Goal: Task Accomplishment & Management: Use online tool/utility

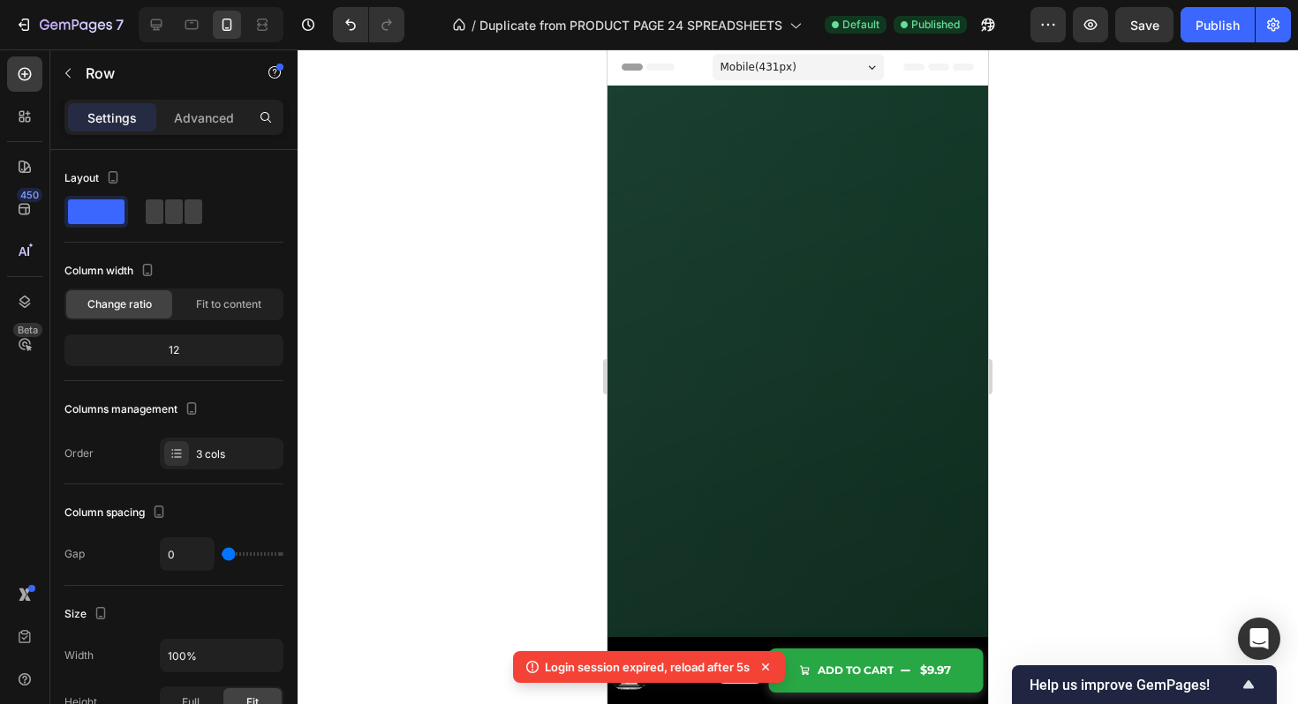
scroll to position [6968, 0]
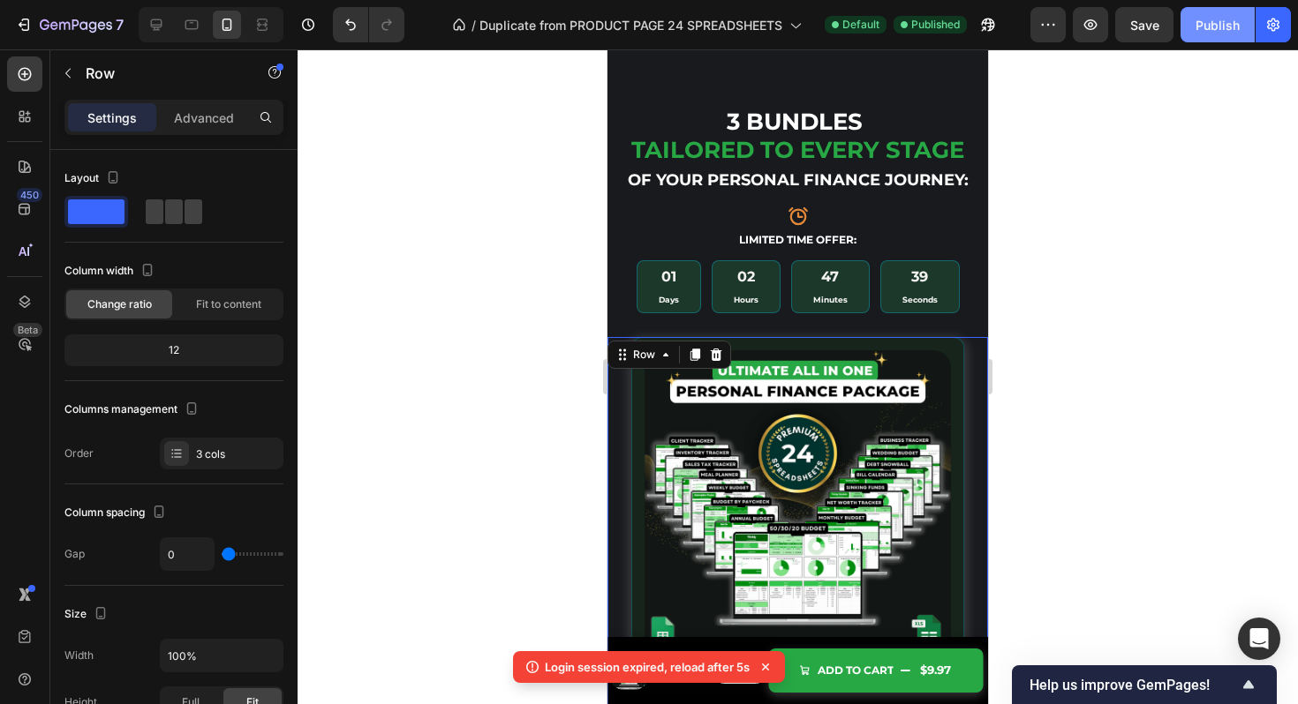
click at [1200, 28] on div "Publish" at bounding box center [1217, 25] width 44 height 19
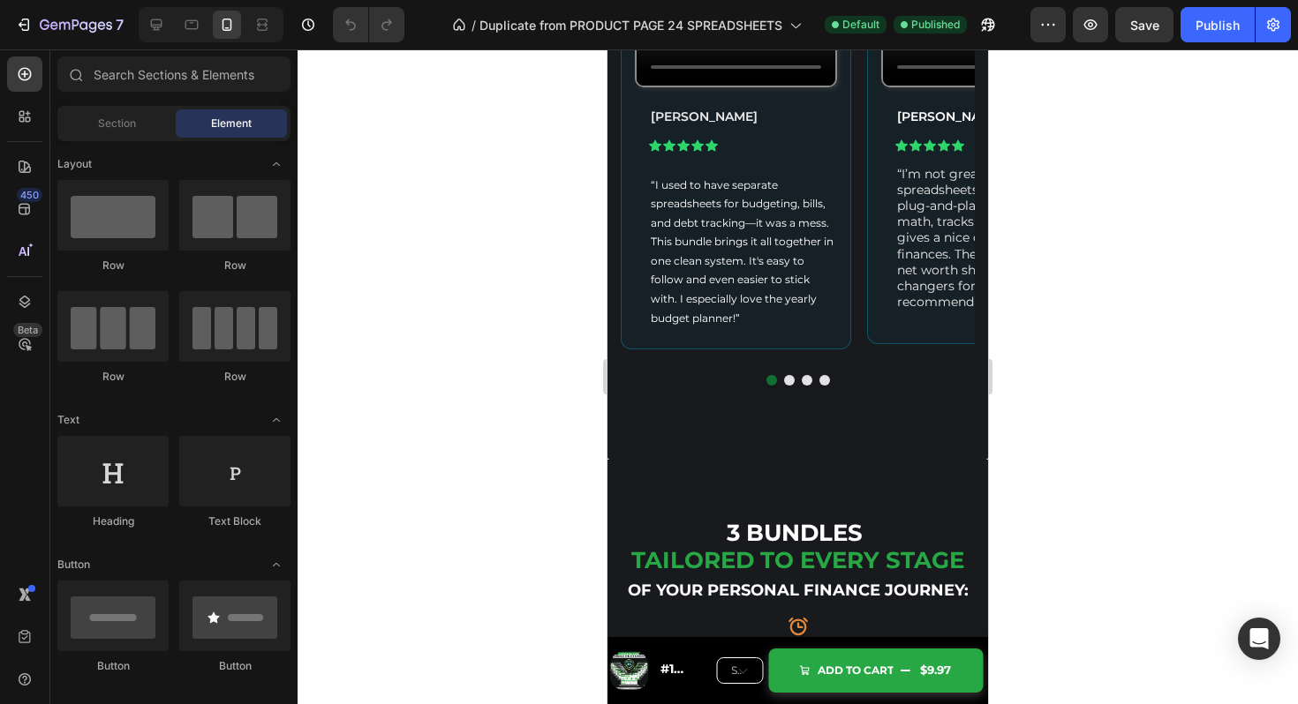
scroll to position [6565, 0]
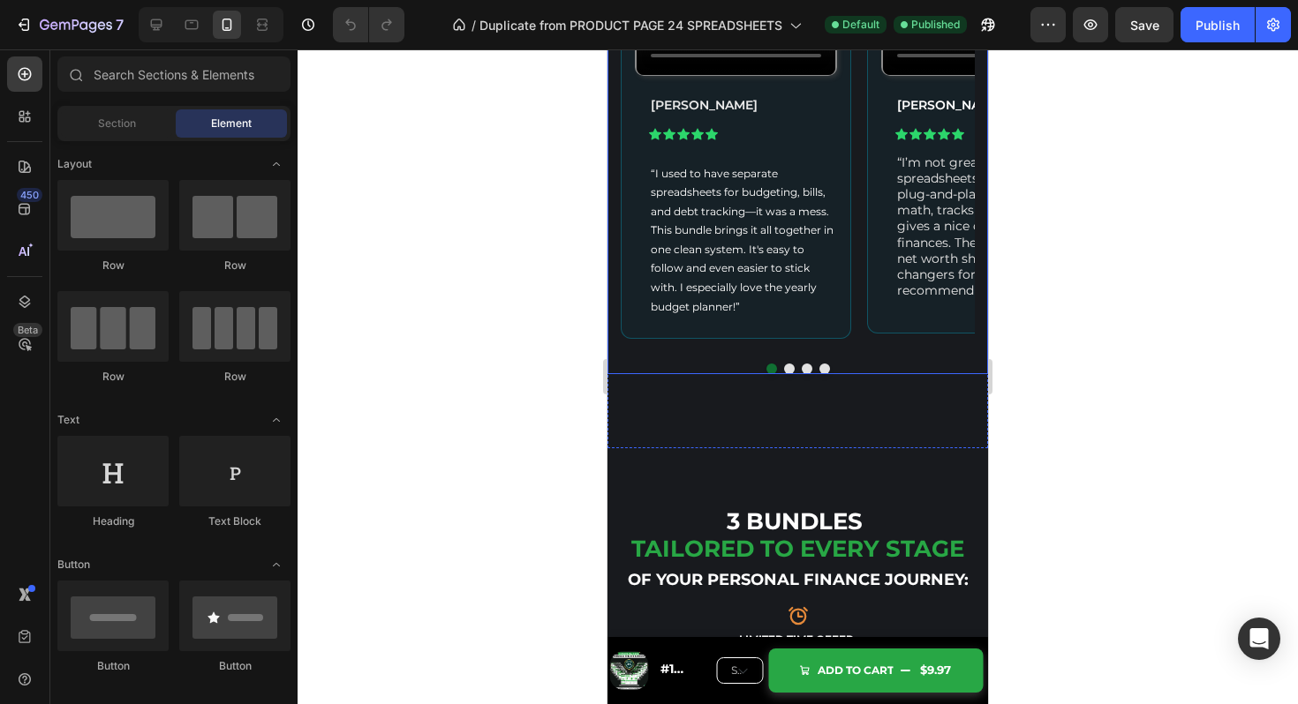
click at [857, 350] on div "Video [PERSON_NAME] Text Block Icon Icon Icon Icon Icon Icon List “I used to ha…" at bounding box center [798, 154] width 354 height 390
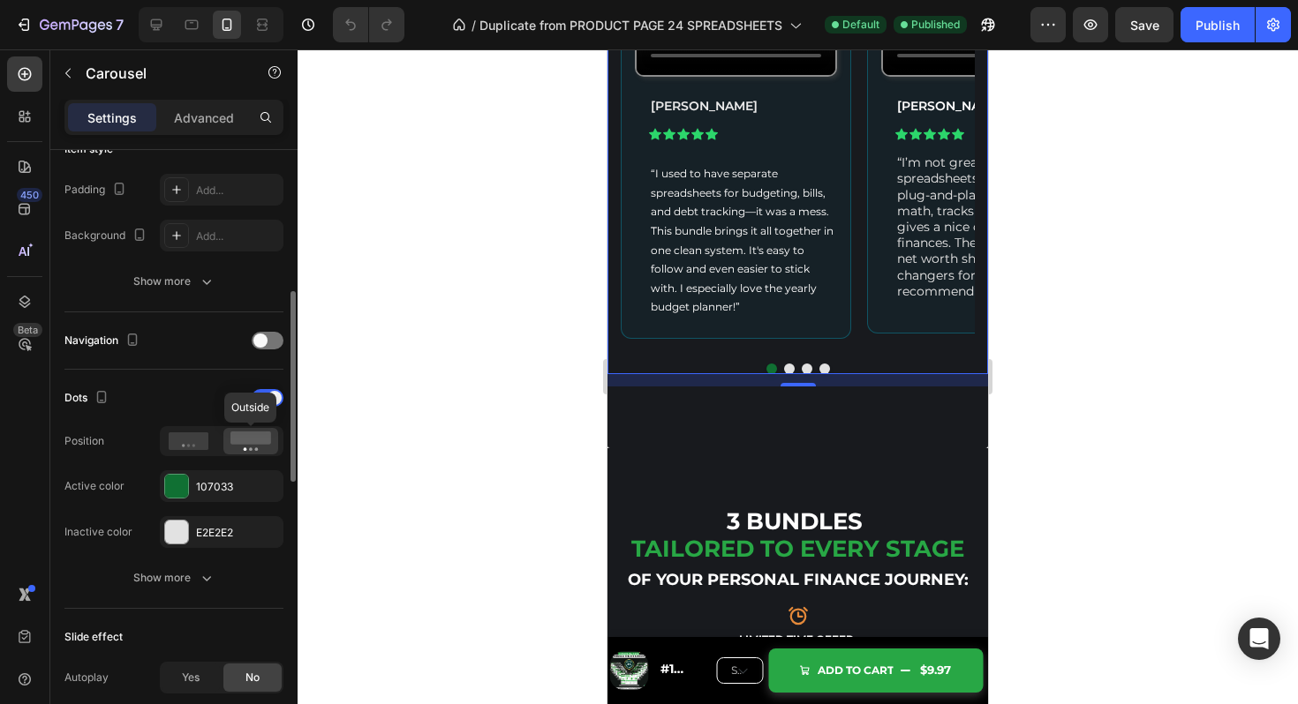
scroll to position [457, 0]
click at [265, 342] on span at bounding box center [260, 338] width 14 height 14
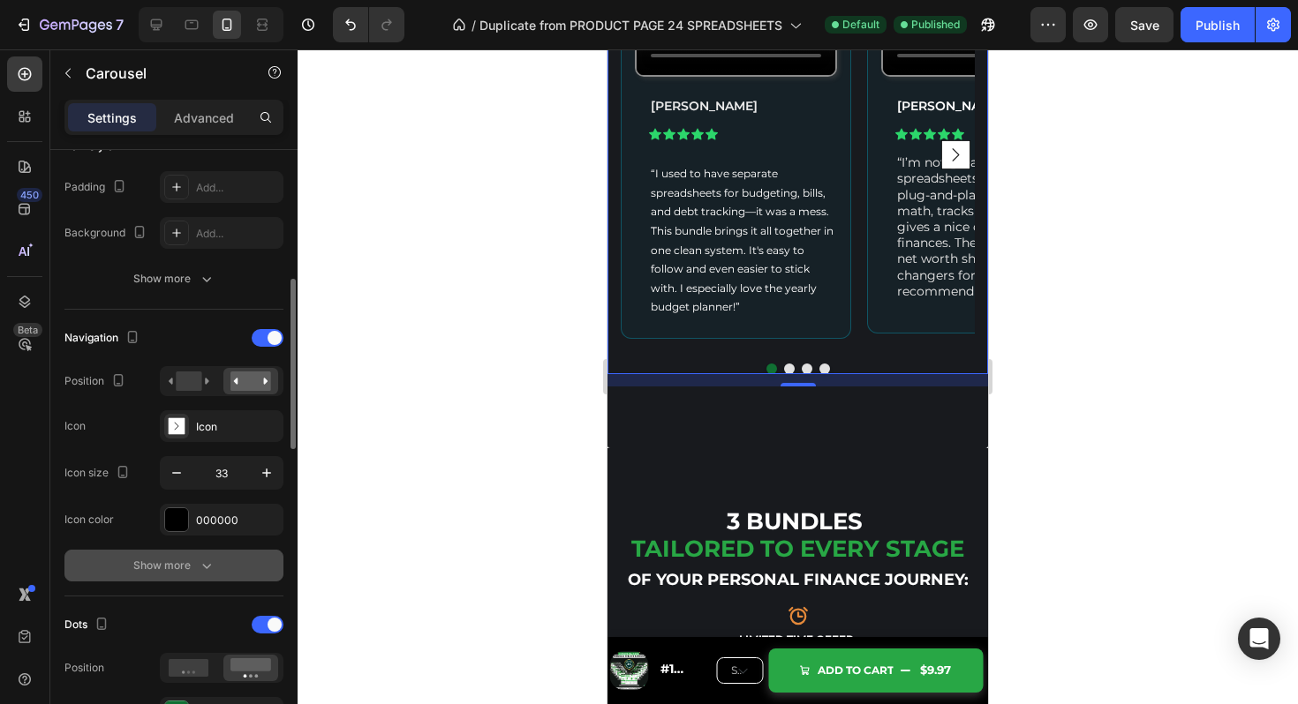
click at [188, 568] on div "Show more" at bounding box center [174, 566] width 82 height 18
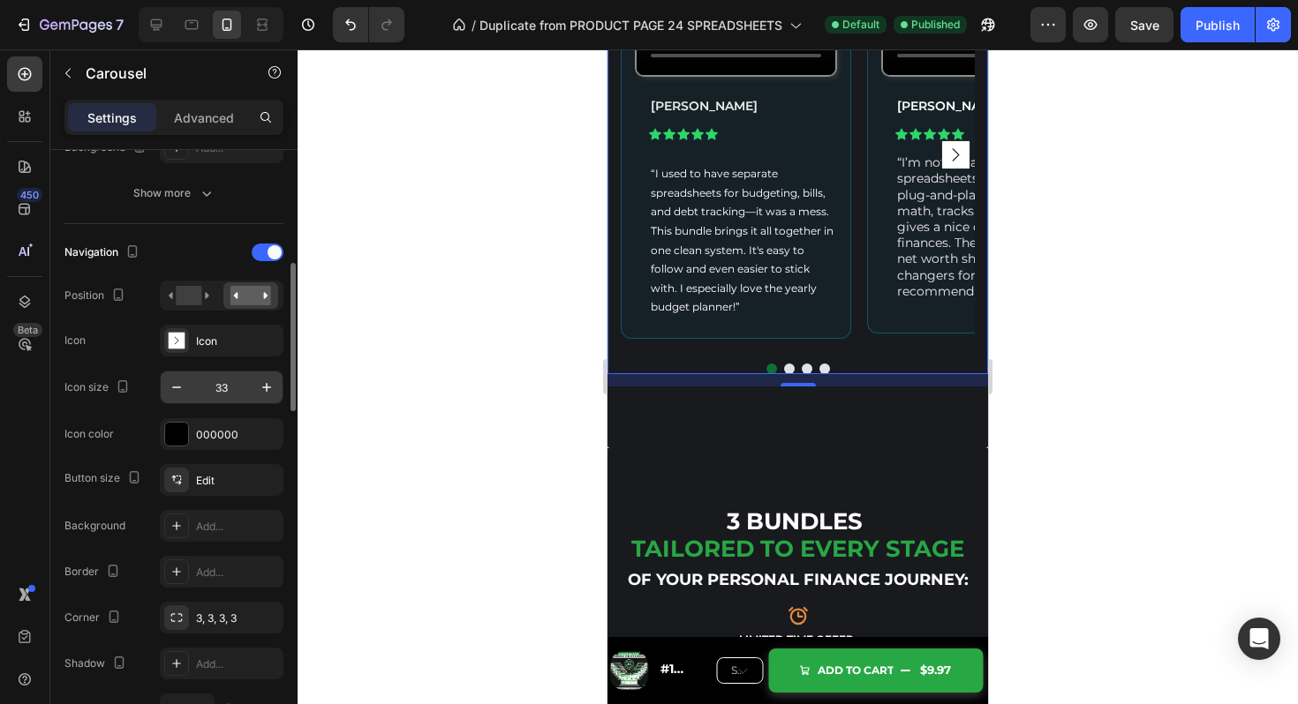
scroll to position [524, 0]
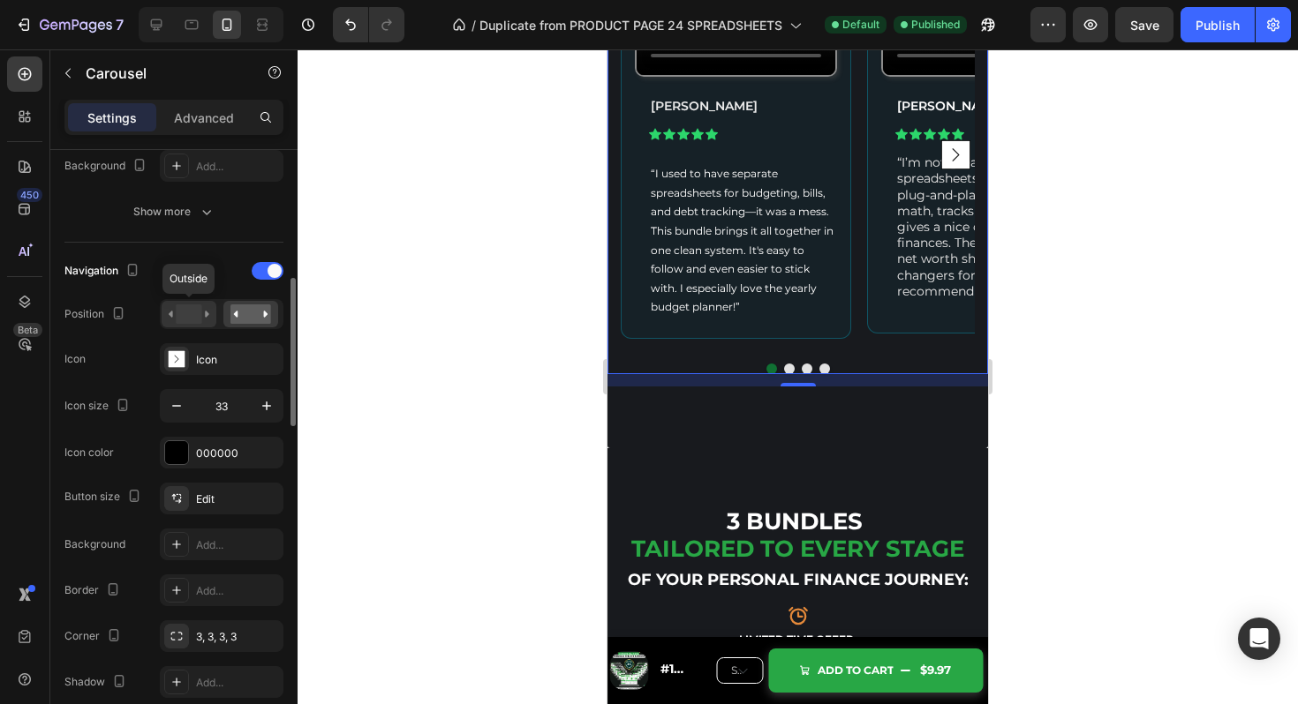
click at [205, 317] on icon at bounding box center [189, 314] width 41 height 19
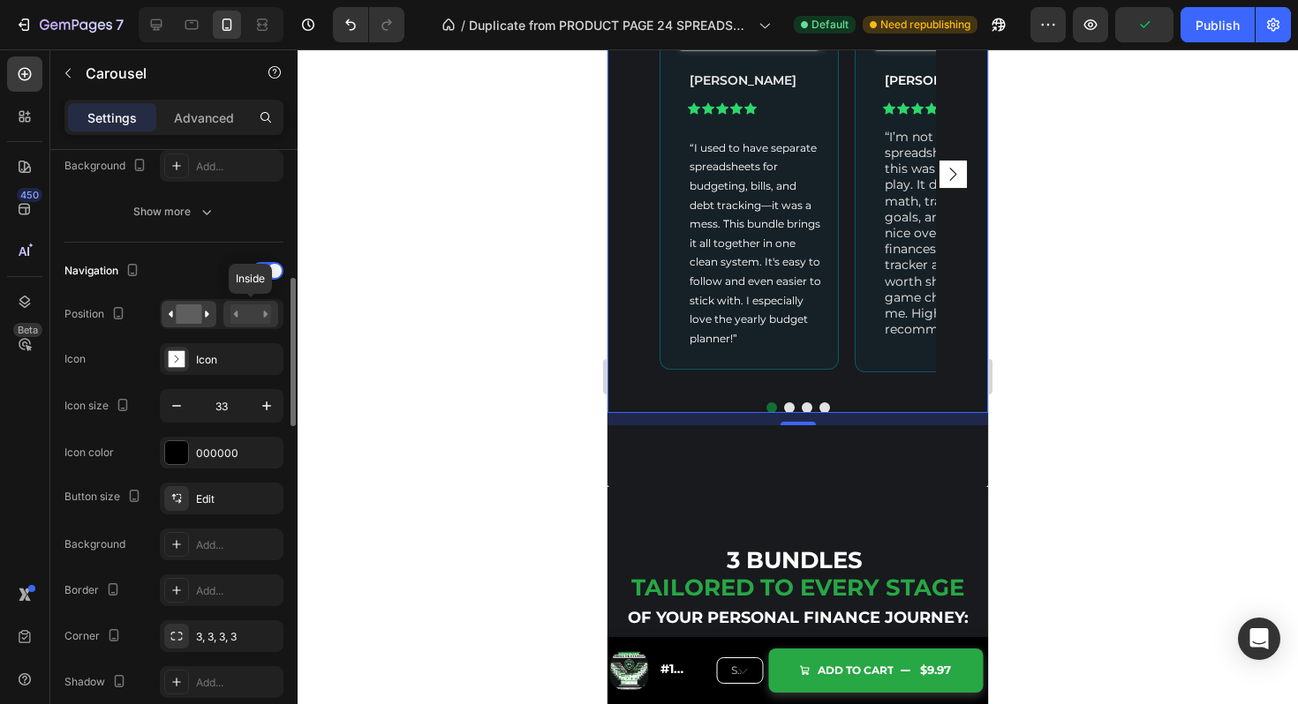
click at [227, 315] on div at bounding box center [250, 314] width 55 height 26
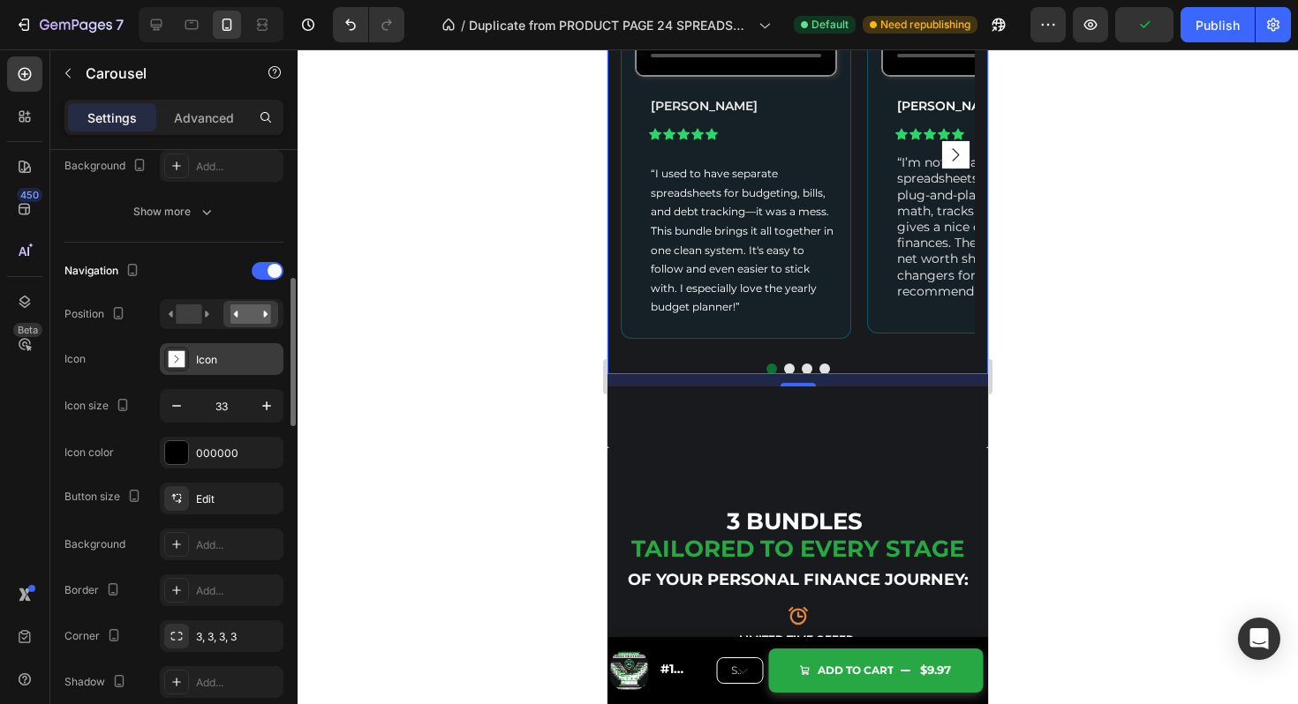
click at [224, 360] on div "Icon" at bounding box center [237, 360] width 83 height 16
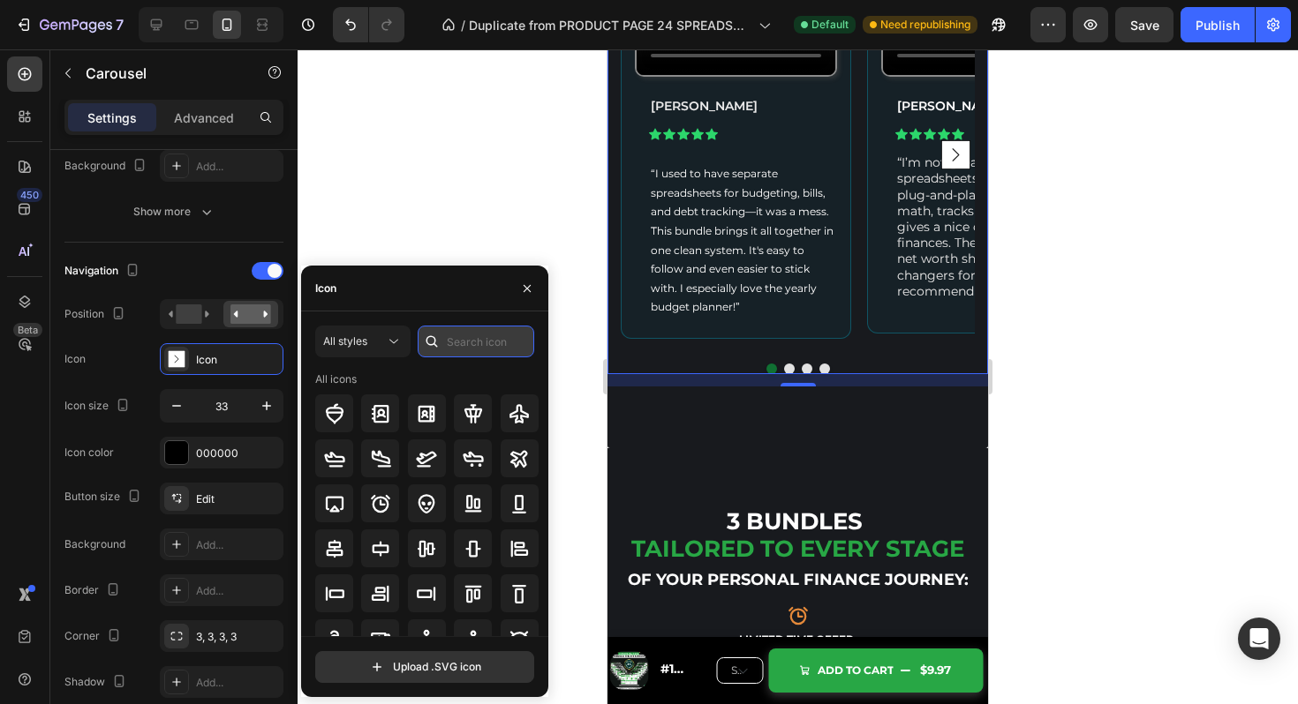
click at [466, 343] on input "text" at bounding box center [476, 342] width 117 height 32
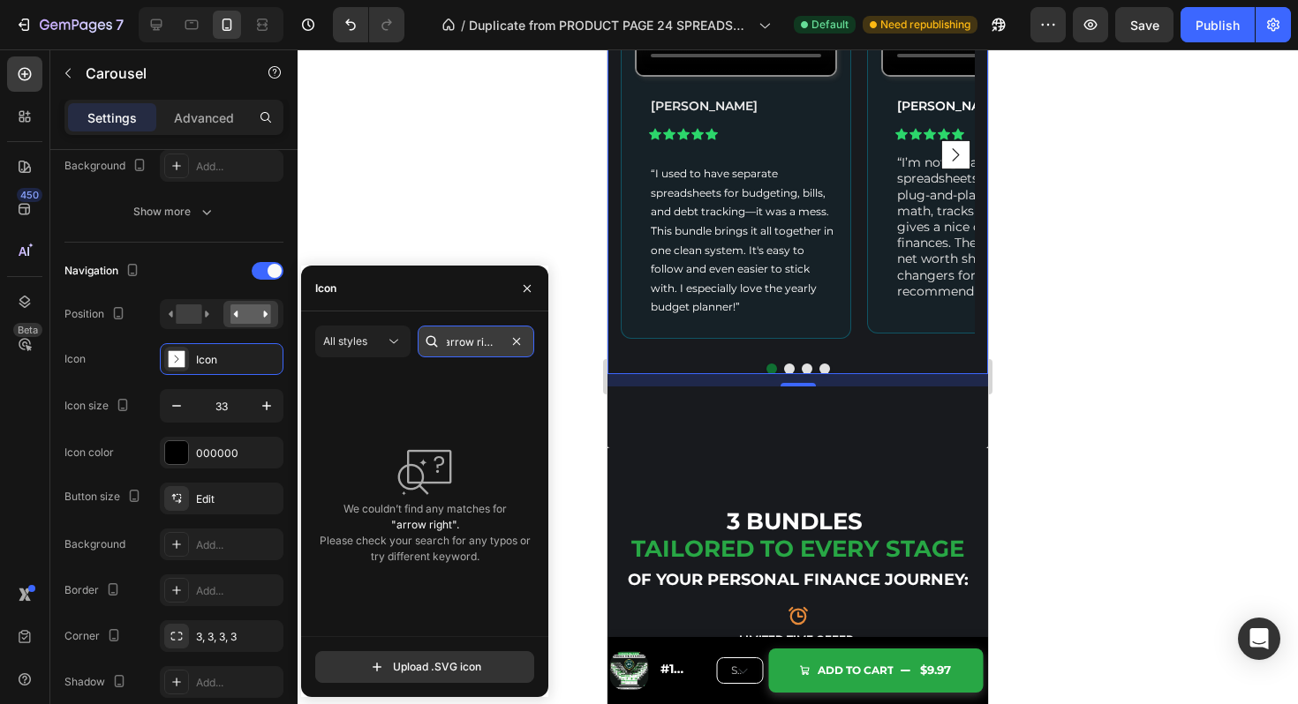
click at [485, 344] on input "arrow right" at bounding box center [476, 342] width 117 height 32
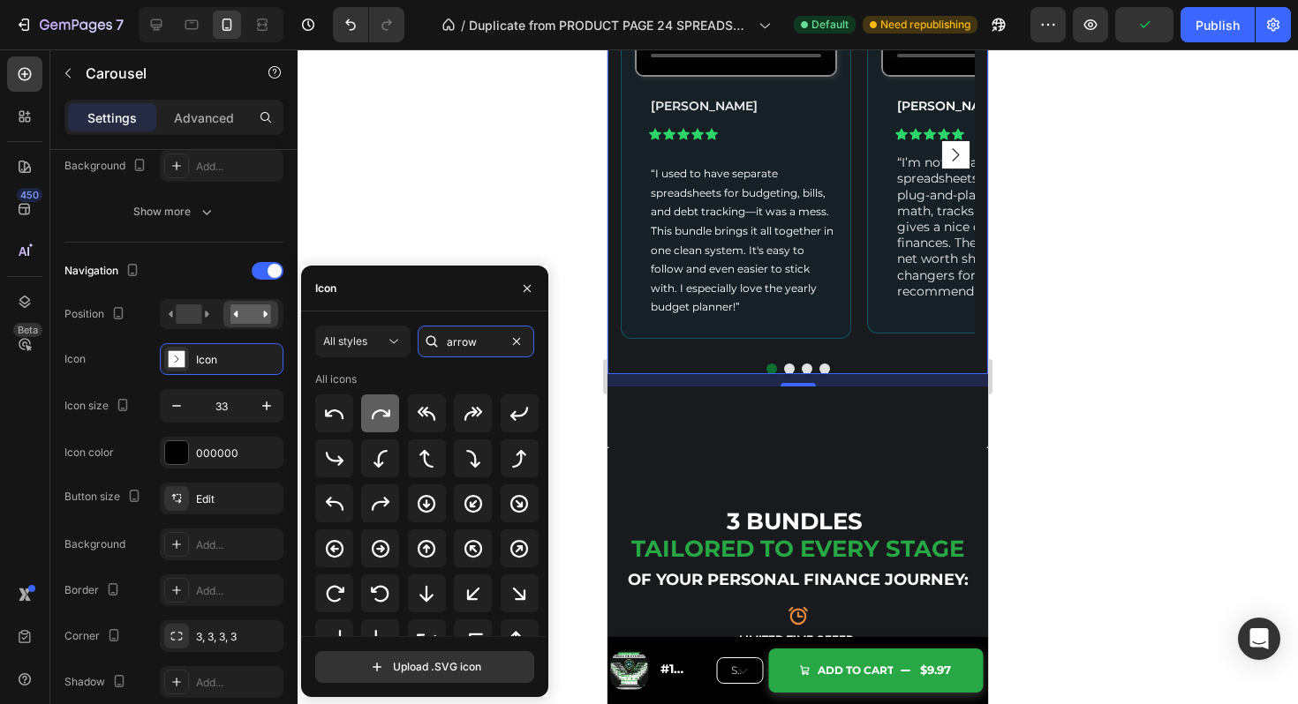
type input "arrow"
click at [380, 413] on icon at bounding box center [380, 413] width 21 height 21
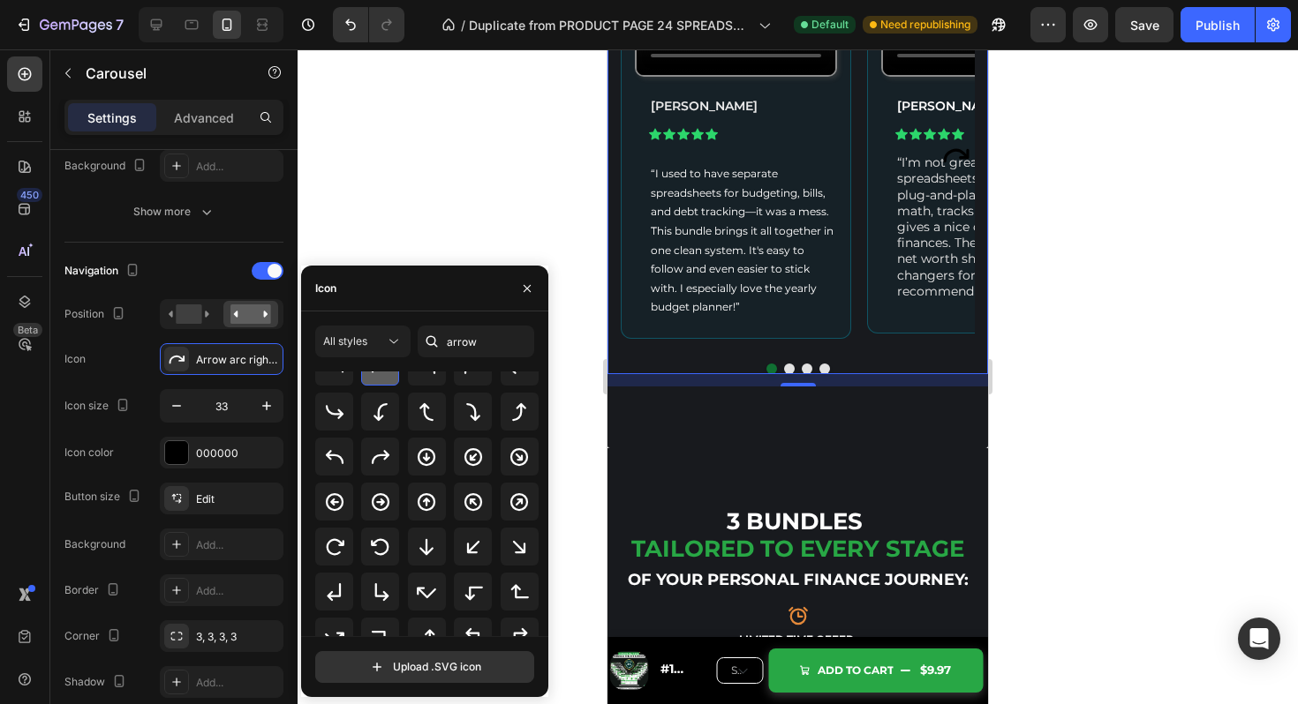
scroll to position [65, 0]
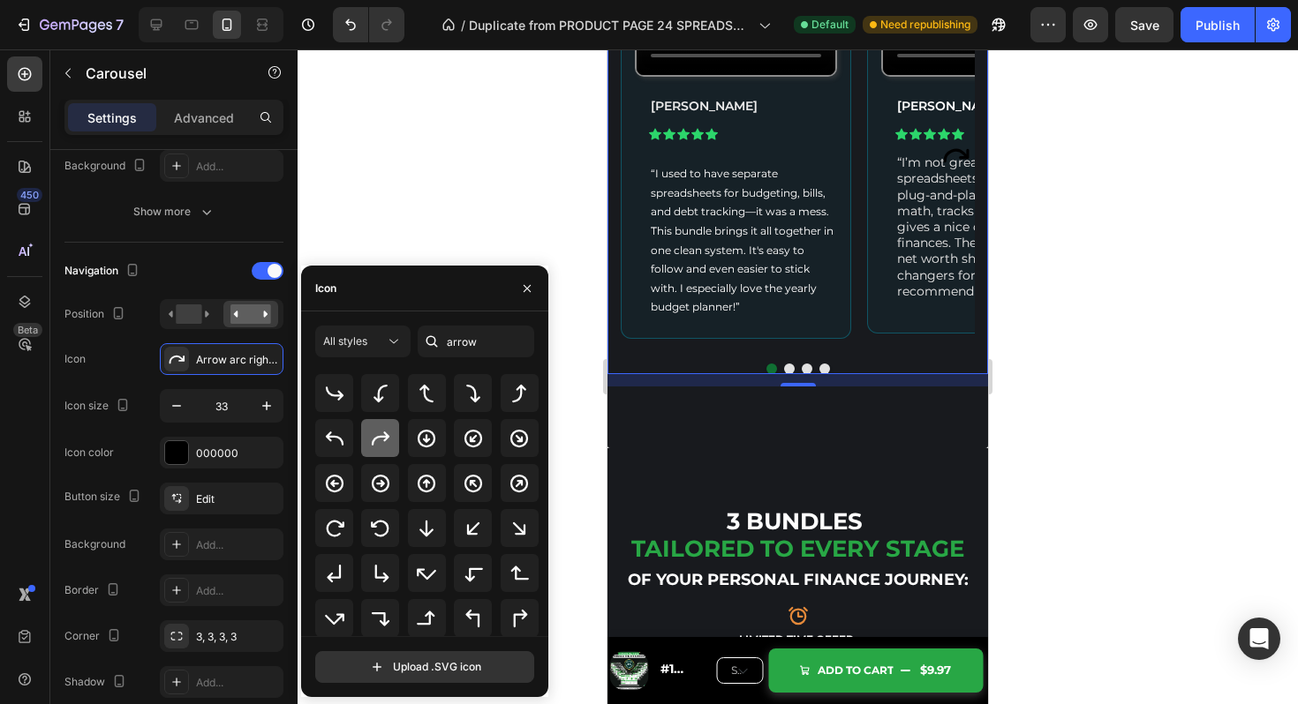
click at [382, 438] on icon at bounding box center [380, 438] width 21 height 21
click at [372, 480] on icon at bounding box center [381, 483] width 18 height 18
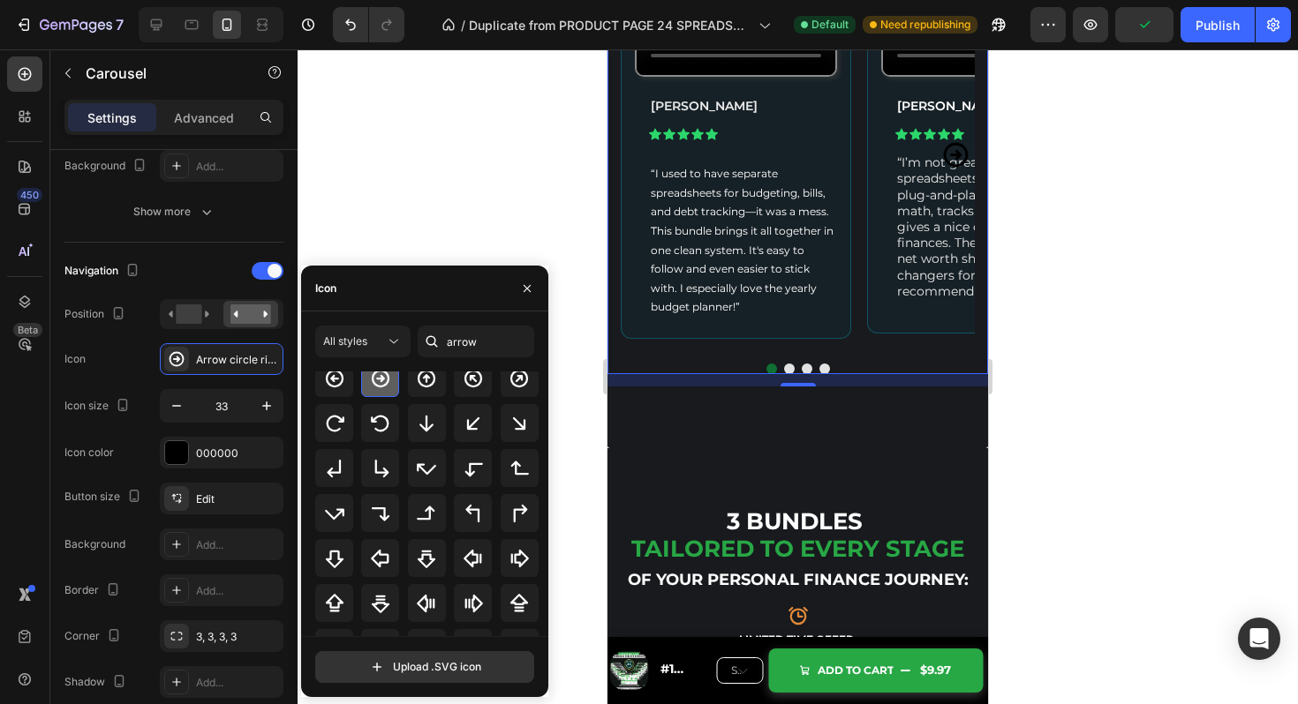
scroll to position [194, 0]
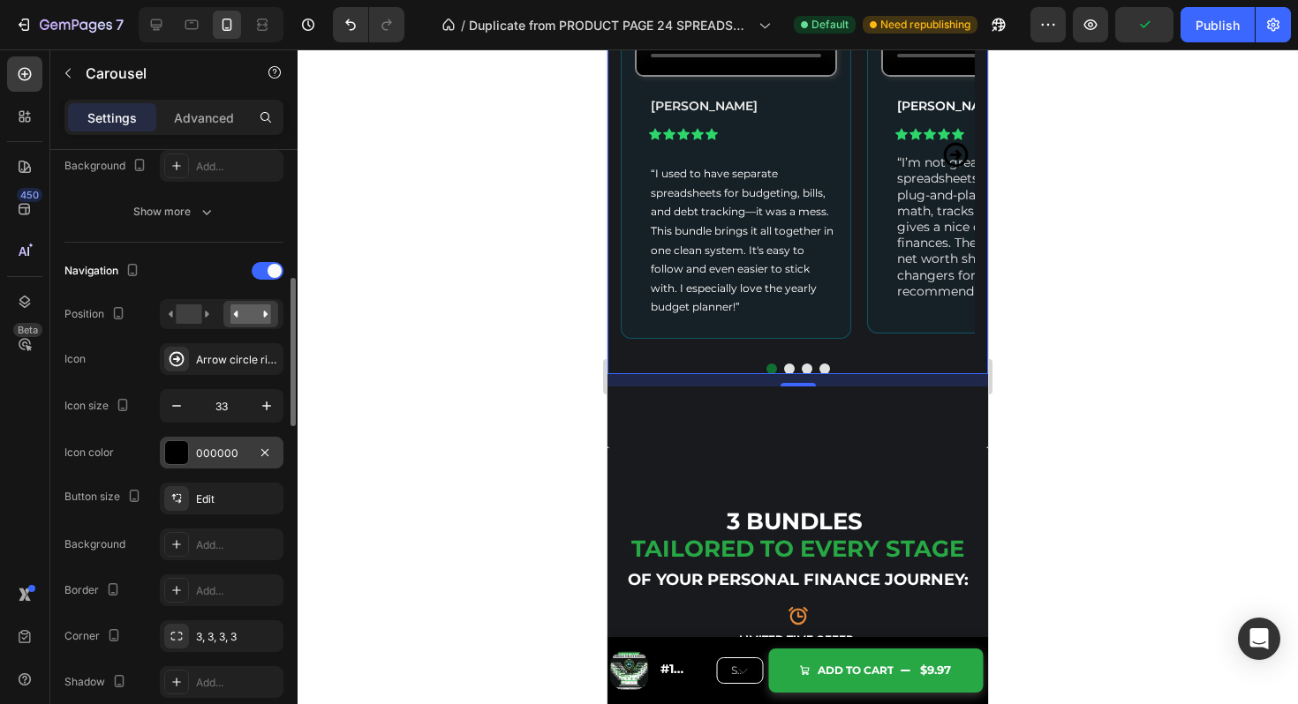
click at [170, 447] on div at bounding box center [176, 452] width 23 height 23
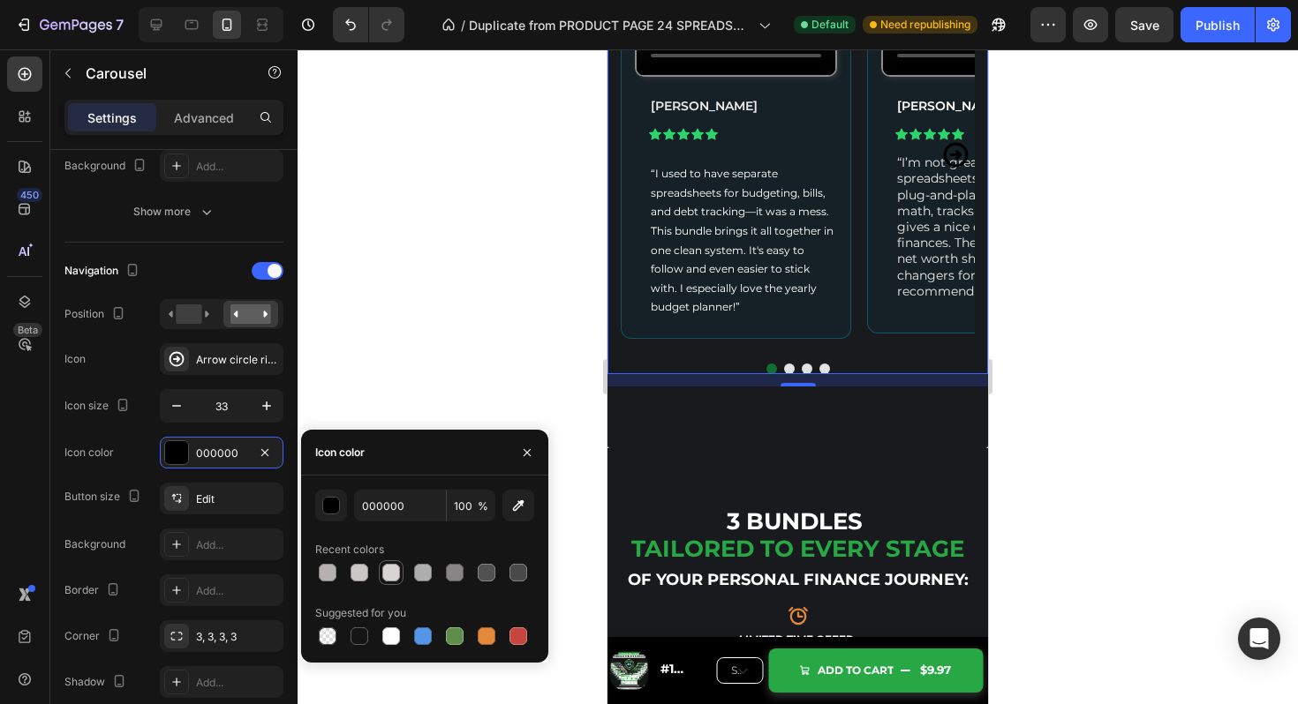
click at [388, 573] on div at bounding box center [391, 573] width 18 height 18
type input "D8D4D4"
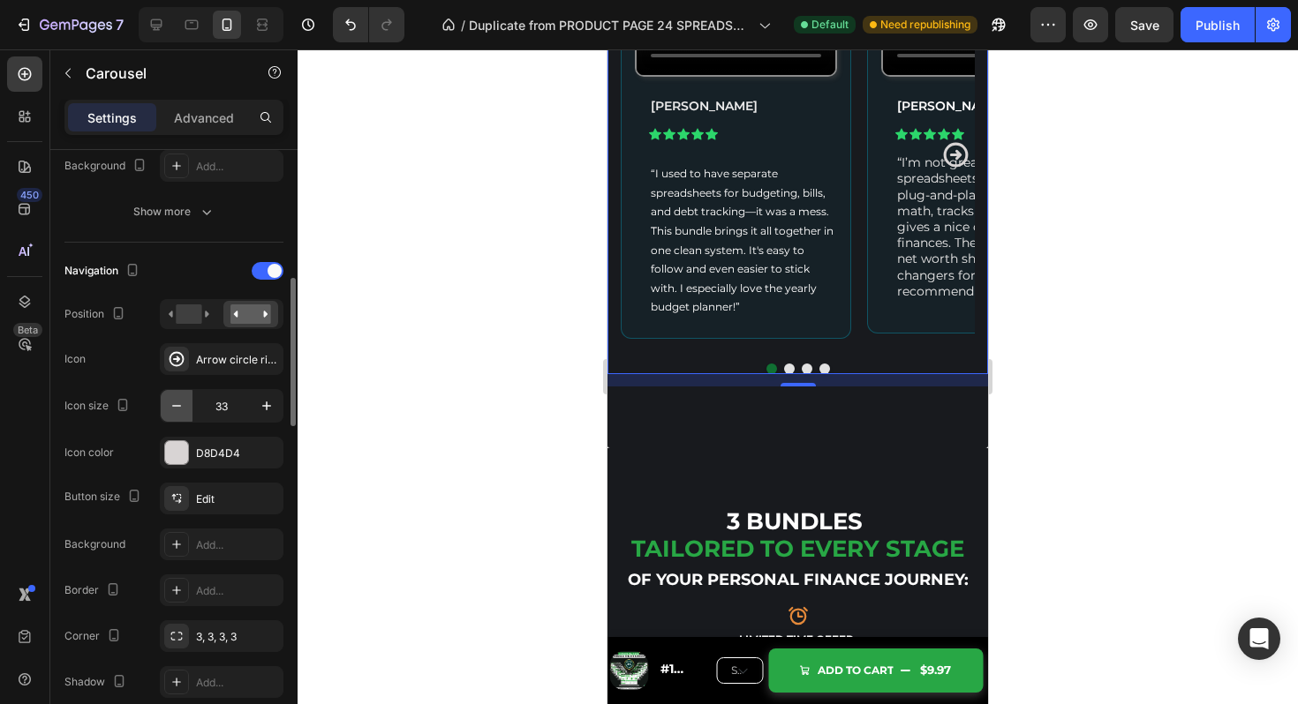
click at [182, 405] on icon "button" at bounding box center [177, 406] width 18 height 18
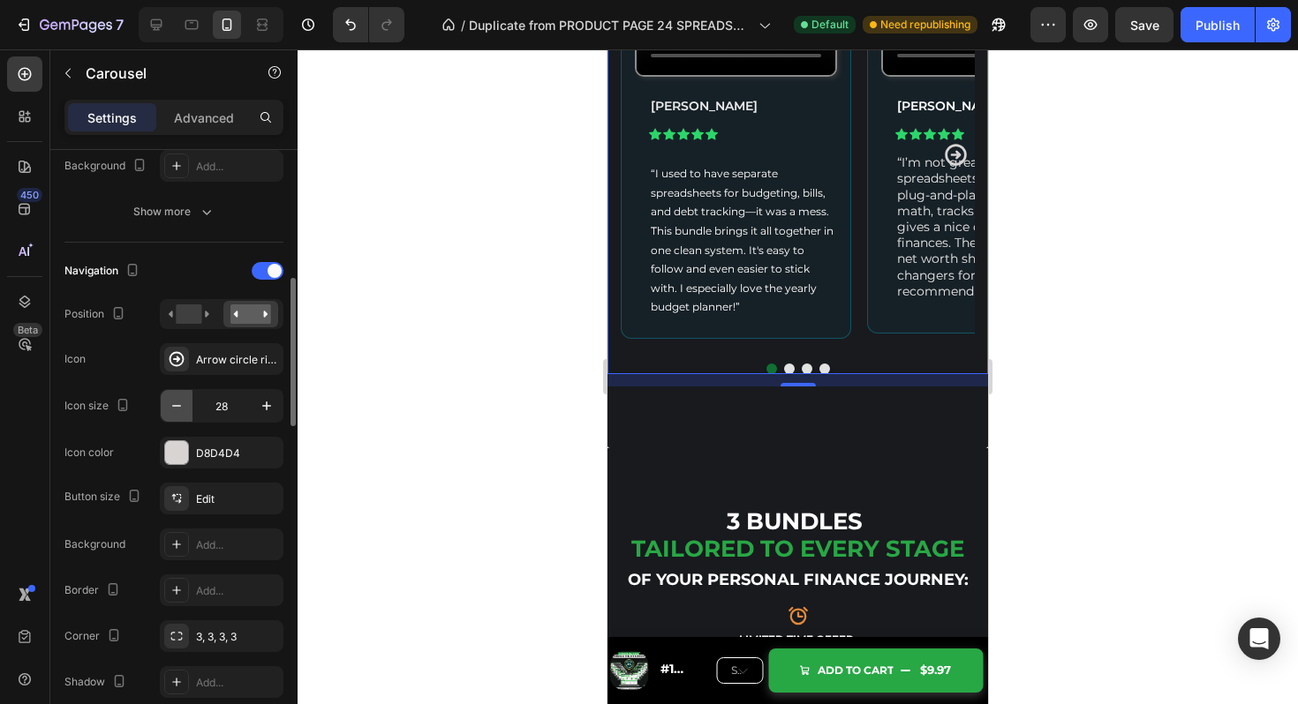
click at [182, 405] on icon "button" at bounding box center [177, 406] width 18 height 18
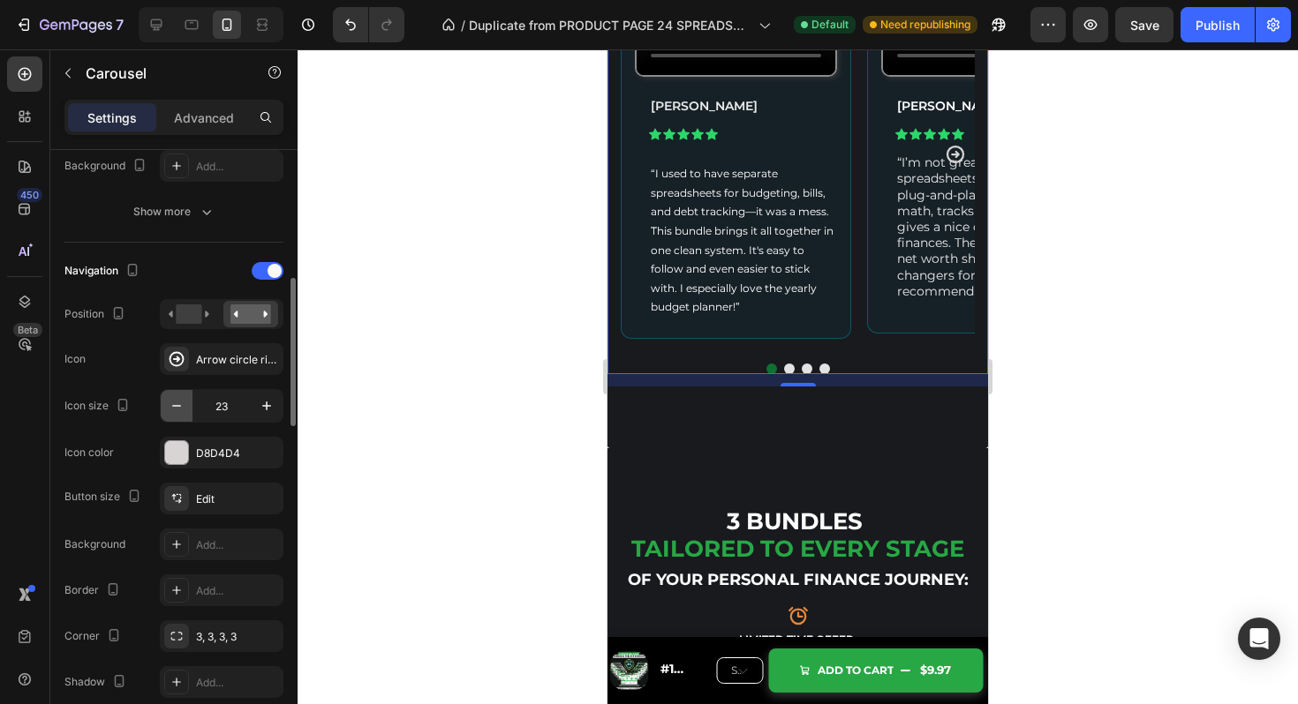
click at [182, 405] on icon "button" at bounding box center [177, 406] width 18 height 18
type input "20"
click at [857, 350] on div "Video [PERSON_NAME] Text Block Icon Icon Icon Icon Icon Icon List “I used to ha…" at bounding box center [798, 154] width 354 height 390
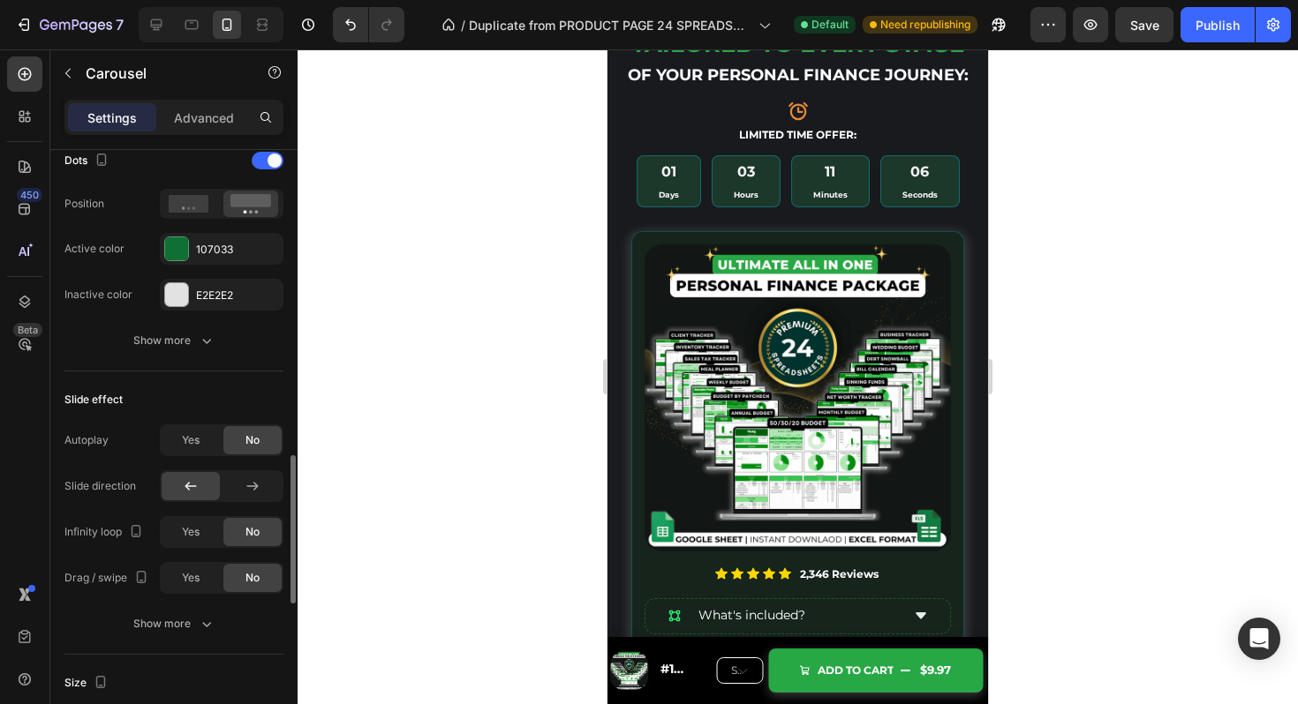
scroll to position [1252, 0]
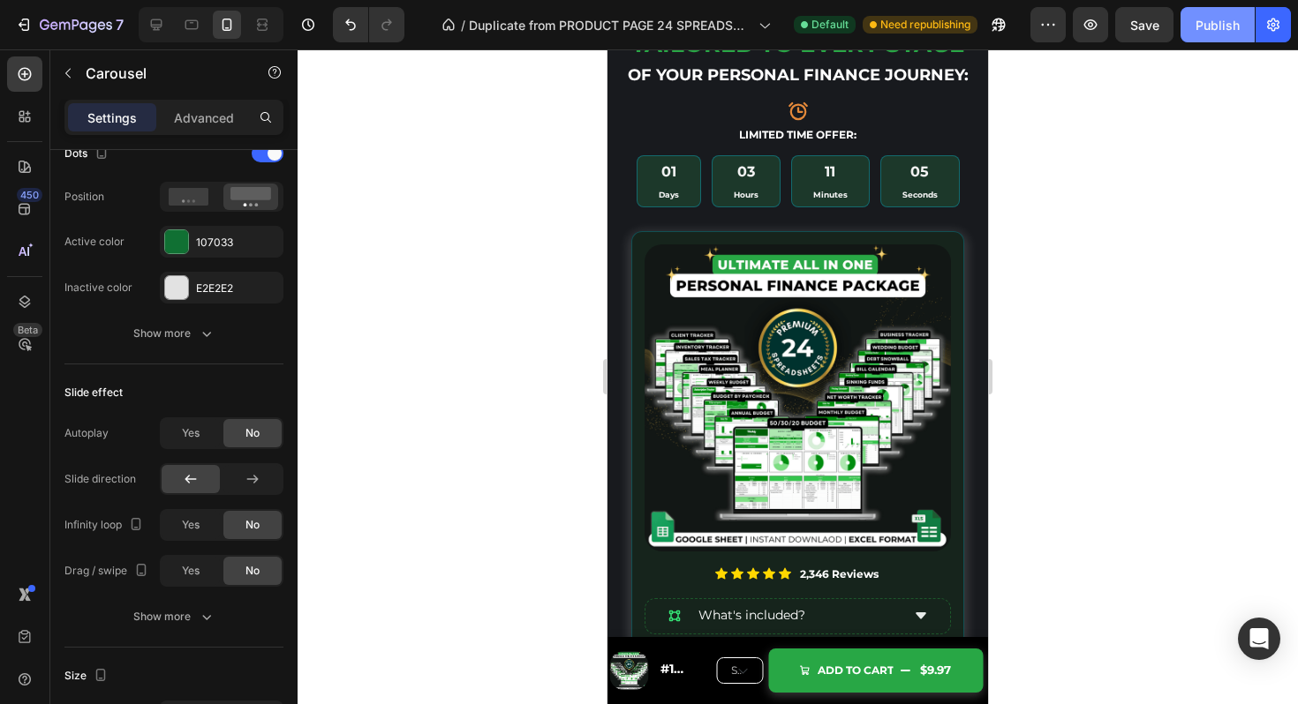
click at [1187, 20] on button "Publish" at bounding box center [1217, 24] width 74 height 35
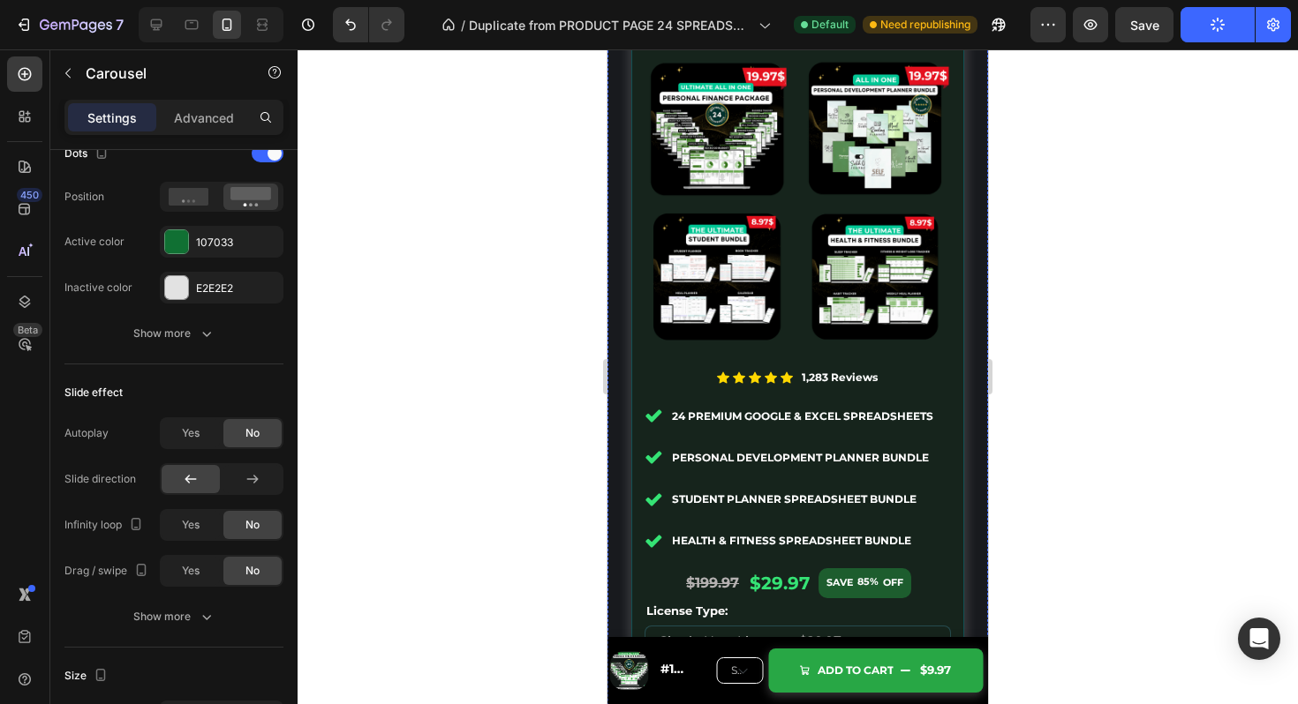
scroll to position [8349, 0]
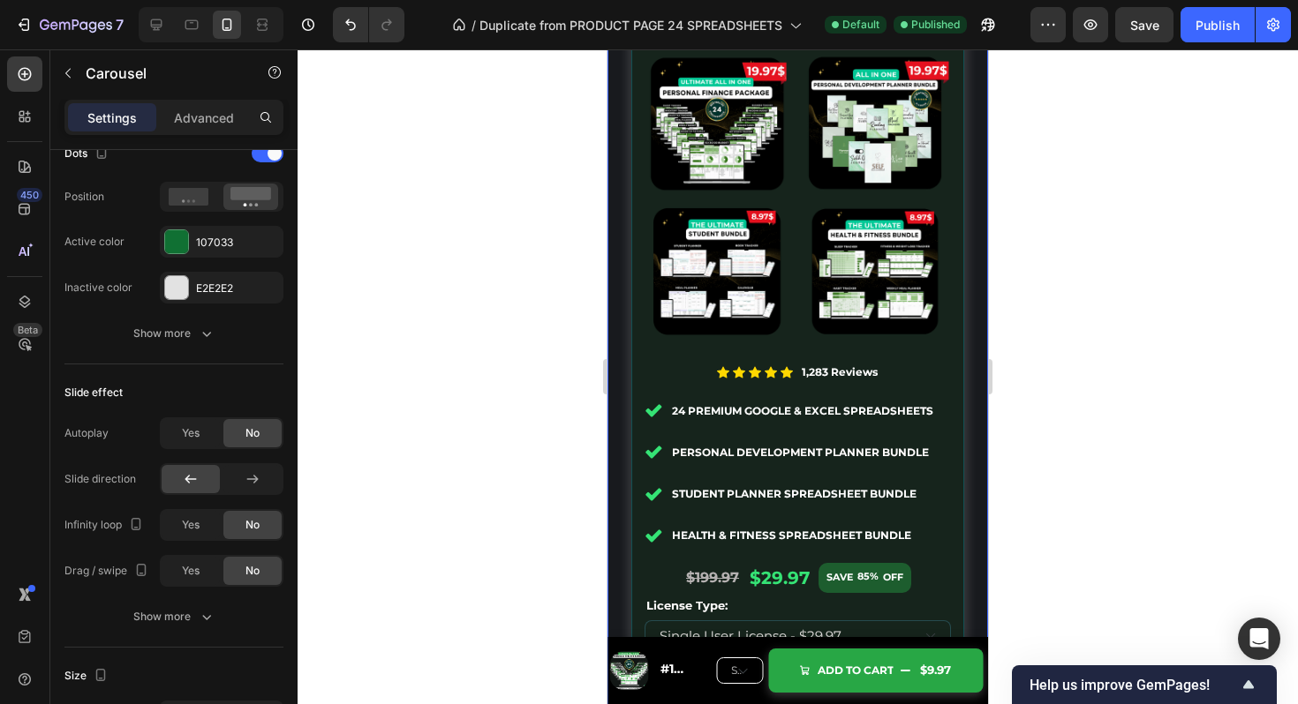
click at [972, 436] on div "The Ultimate Life Success Bundle Heading Image Icon Icon Icon Icon Icon Icon Li…" at bounding box center [798, 420] width 370 height 906
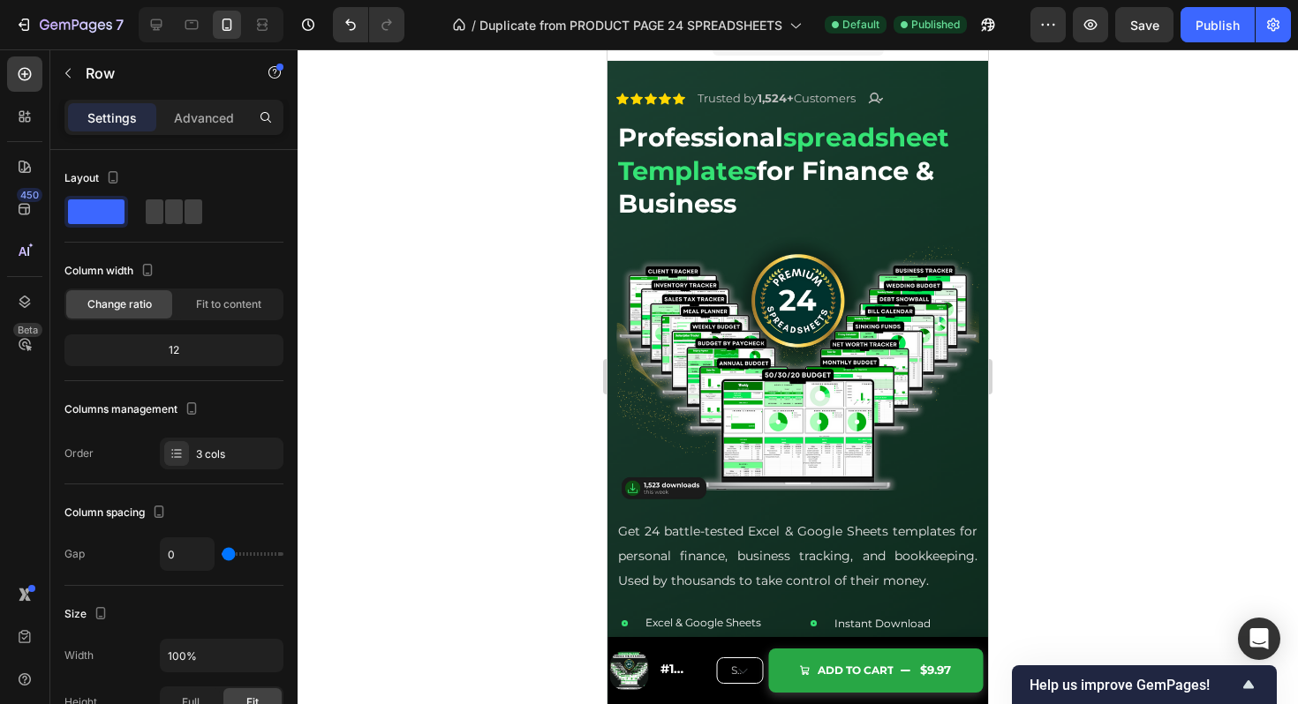
scroll to position [36, 0]
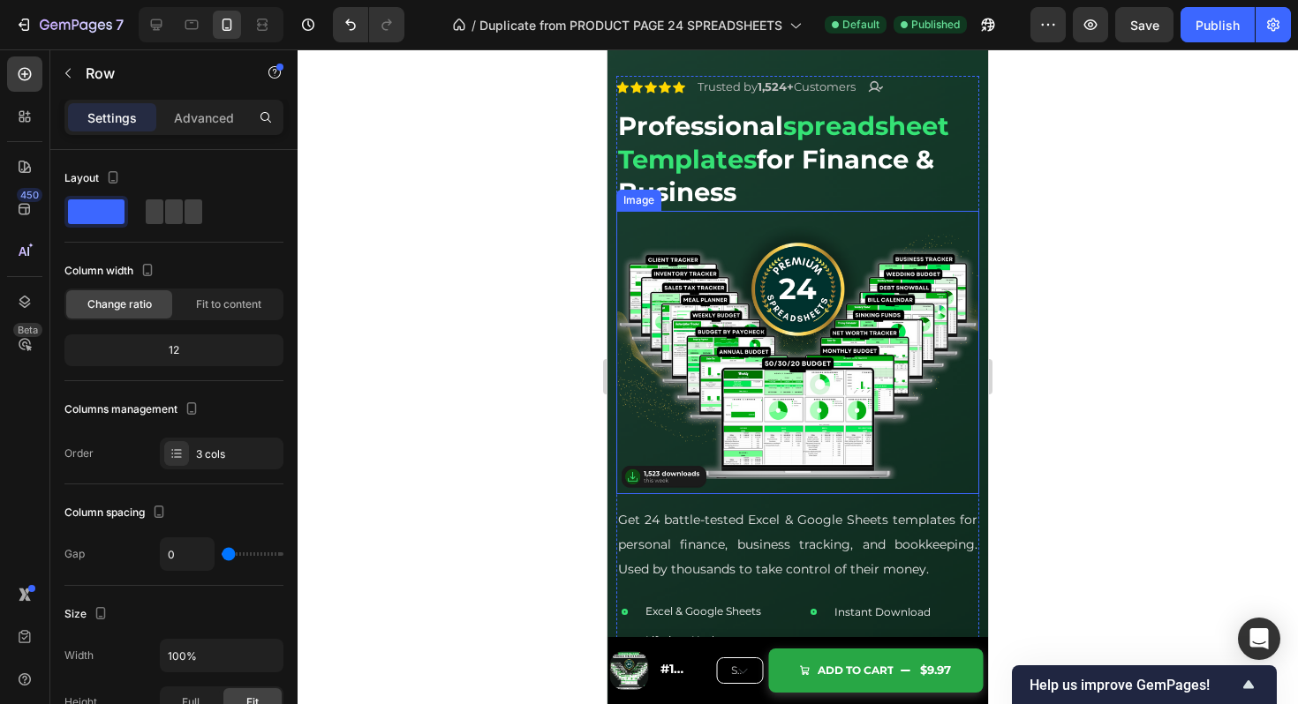
click at [878, 355] on img at bounding box center [797, 352] width 363 height 283
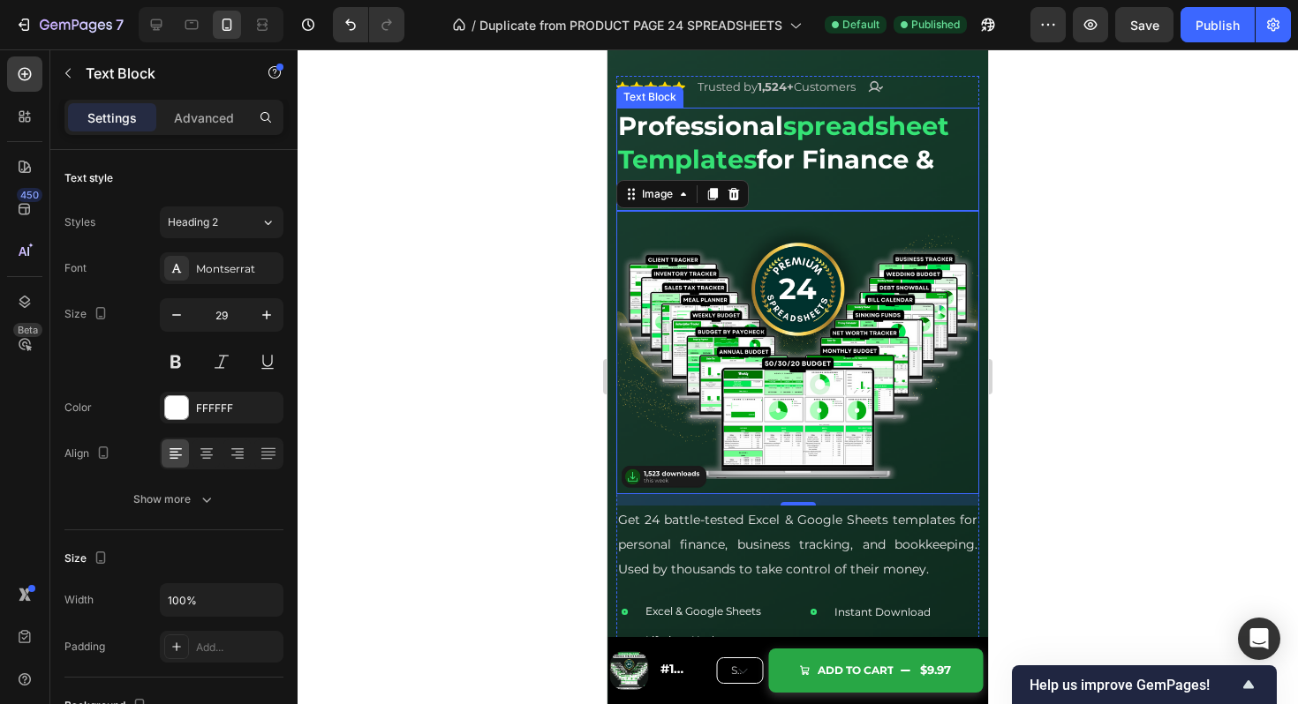
click at [854, 180] on p "professional spreadsheet templates for finance & business" at bounding box center [797, 159] width 359 height 100
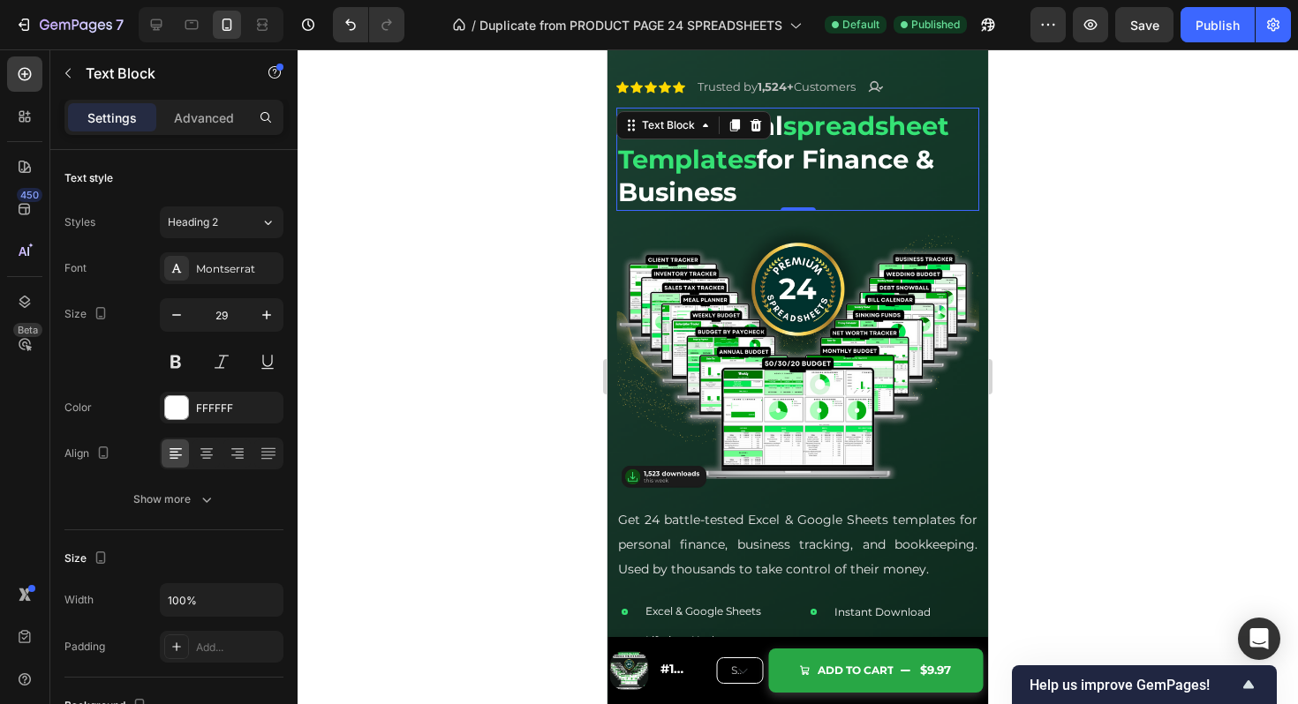
click at [719, 161] on strong "spreadsheet templates" at bounding box center [783, 142] width 331 height 64
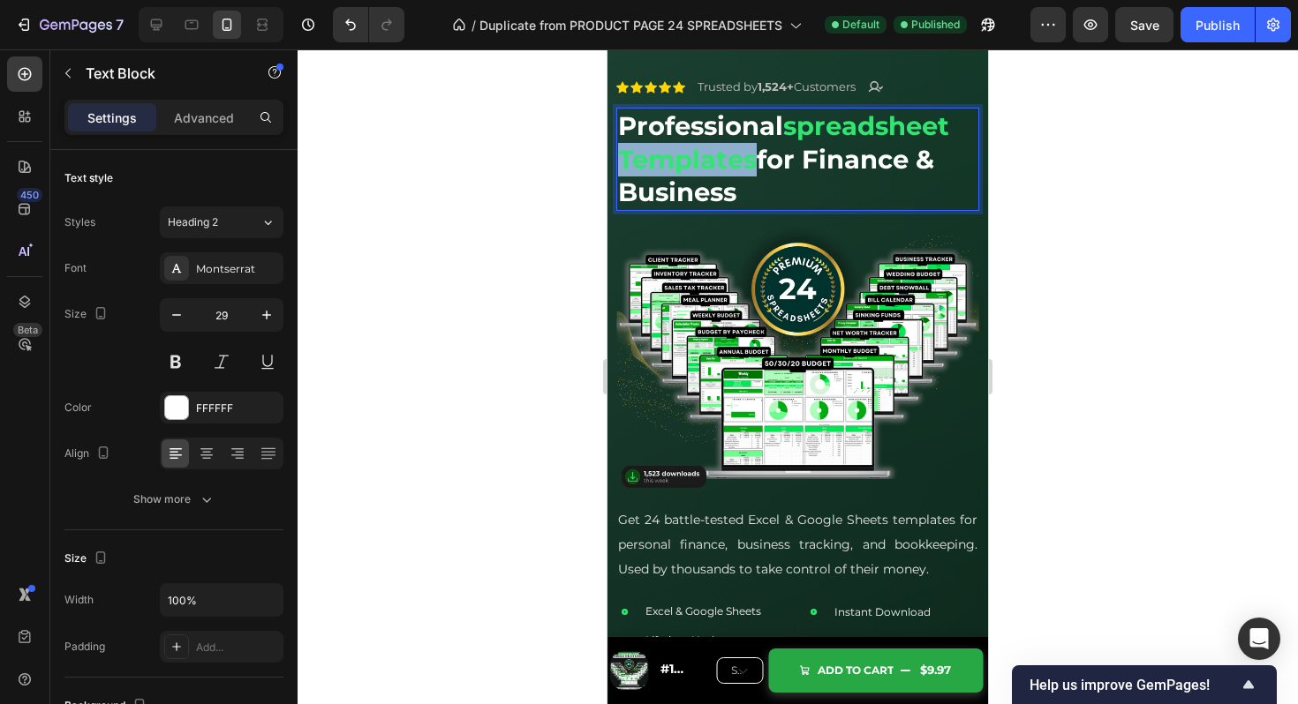
click at [719, 161] on strong "spreadsheet templates" at bounding box center [783, 142] width 331 height 64
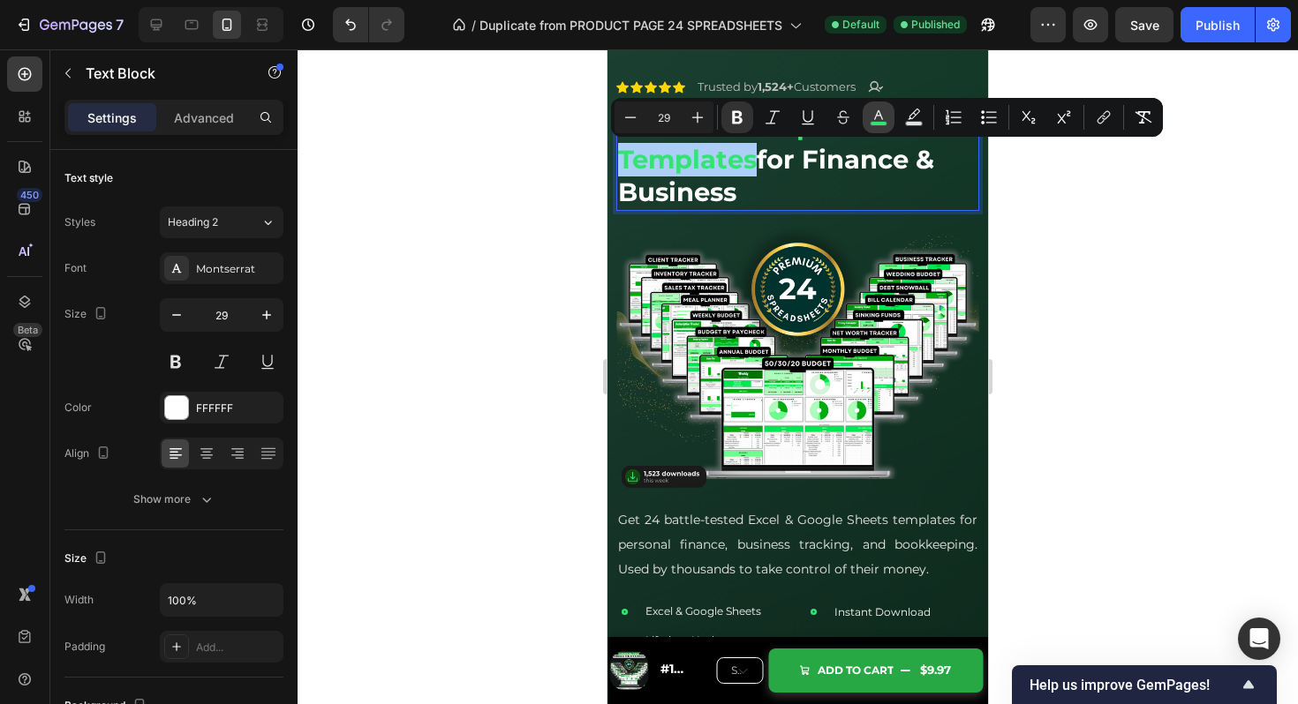
click at [877, 118] on icon "Editor contextual toolbar" at bounding box center [878, 118] width 18 height 18
type input "35E375"
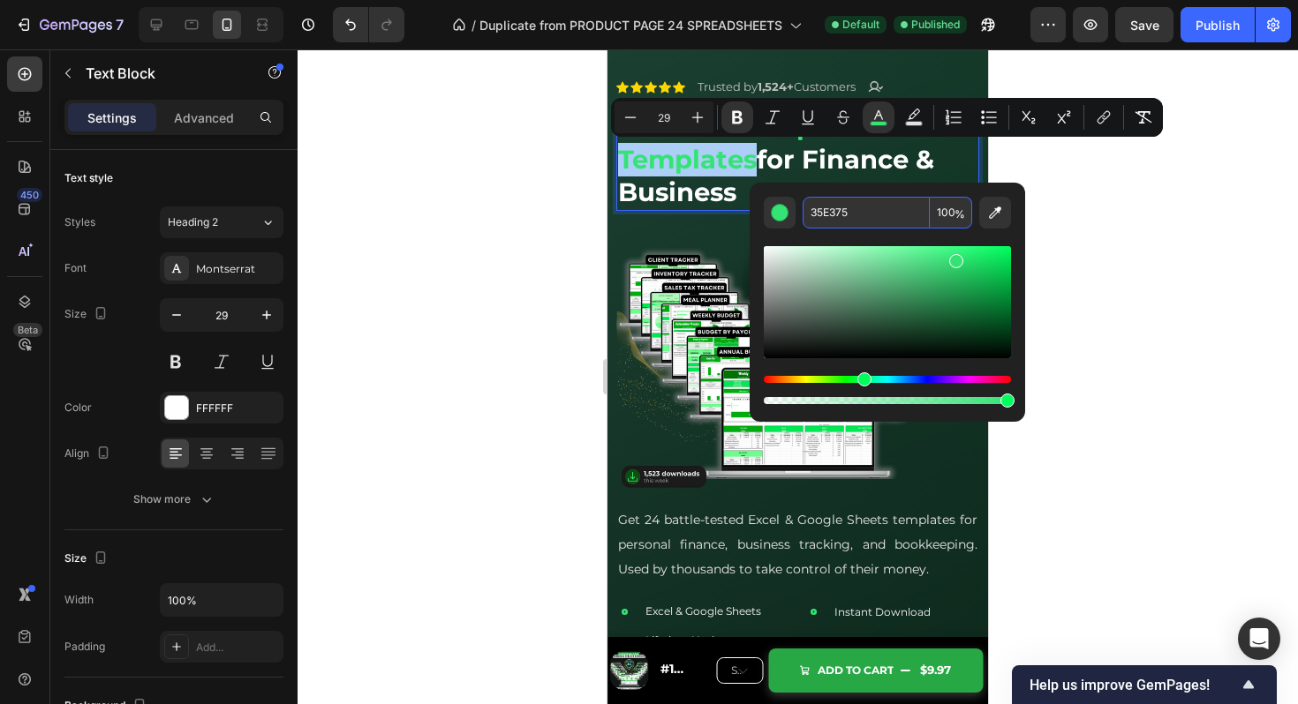
click at [847, 217] on input "35E375" at bounding box center [865, 213] width 127 height 32
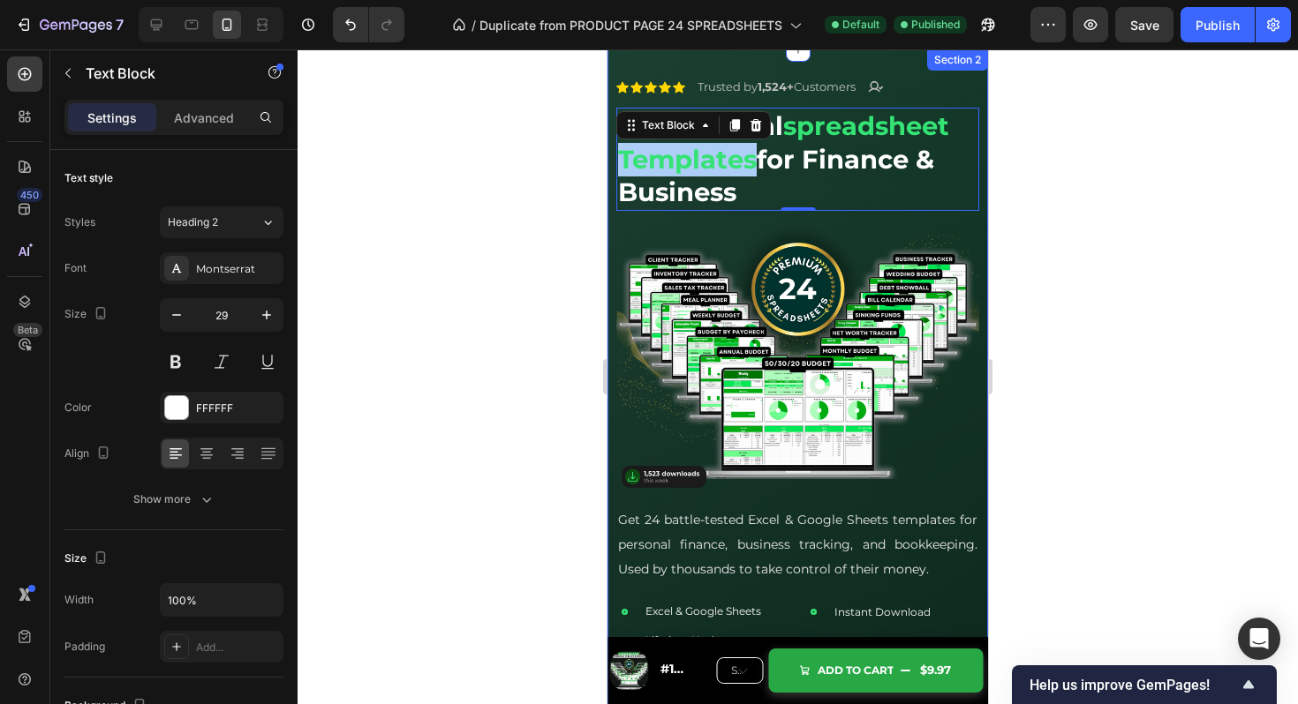
click at [1022, 282] on div at bounding box center [797, 376] width 1000 height 655
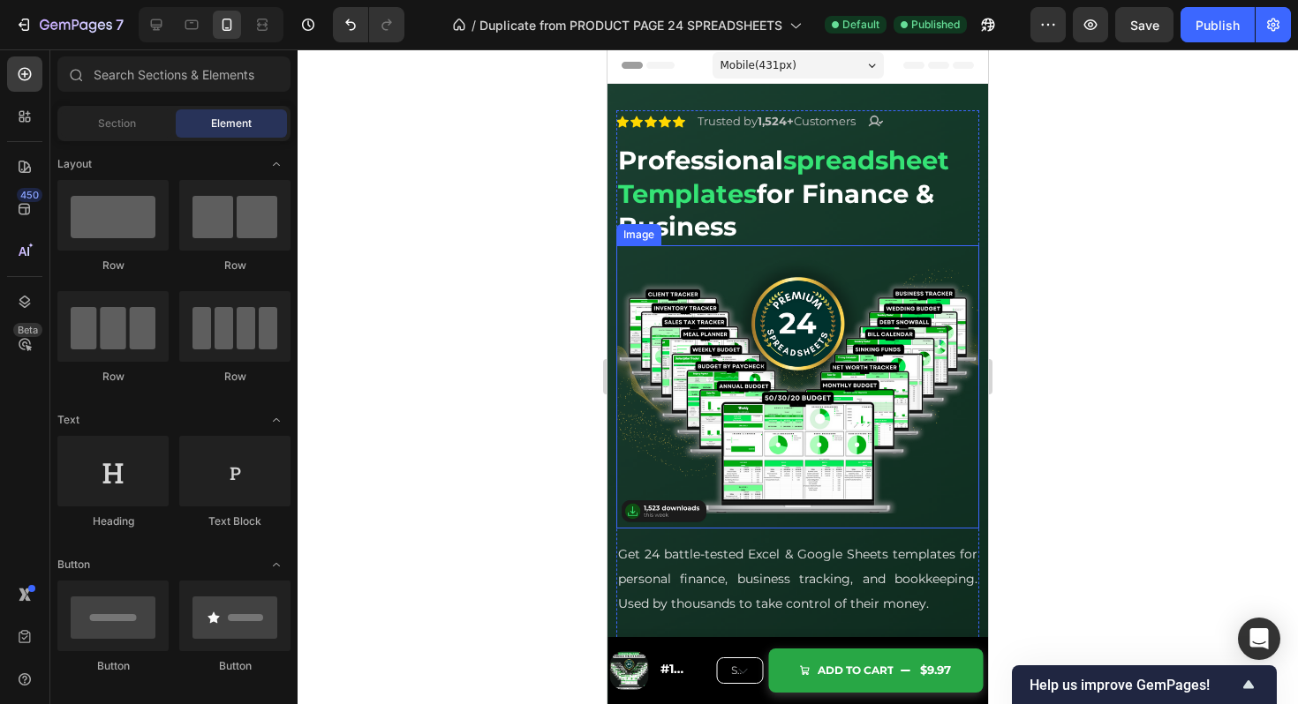
scroll to position [0, 0]
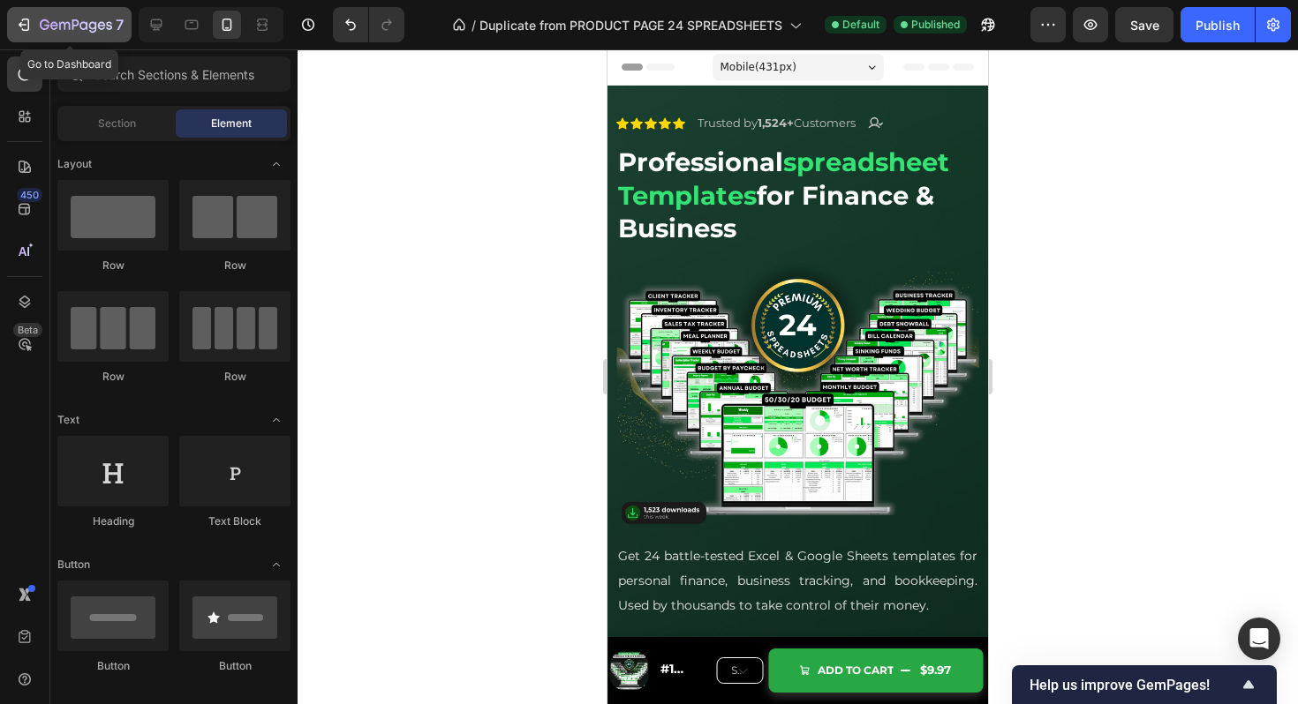
click at [23, 23] on icon "button" at bounding box center [24, 25] width 18 height 18
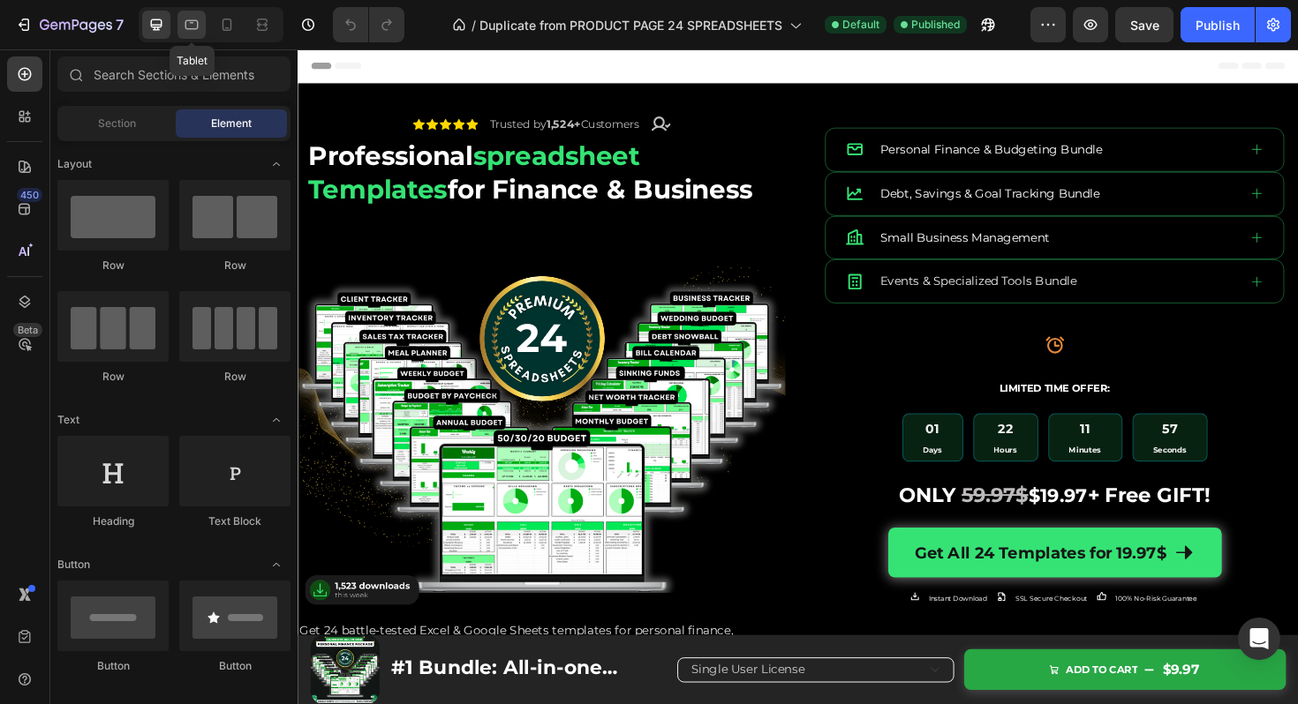
click at [187, 28] on icon at bounding box center [191, 25] width 13 height 10
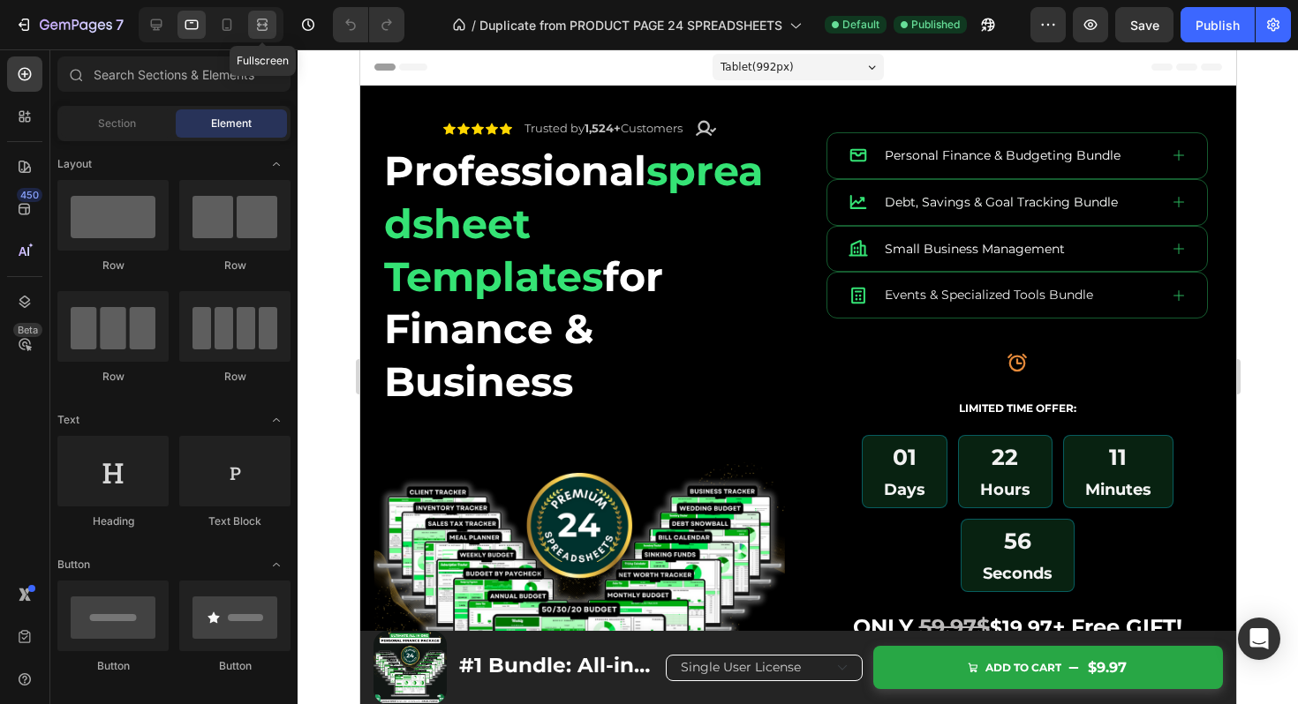
click at [250, 20] on div at bounding box center [262, 25] width 28 height 28
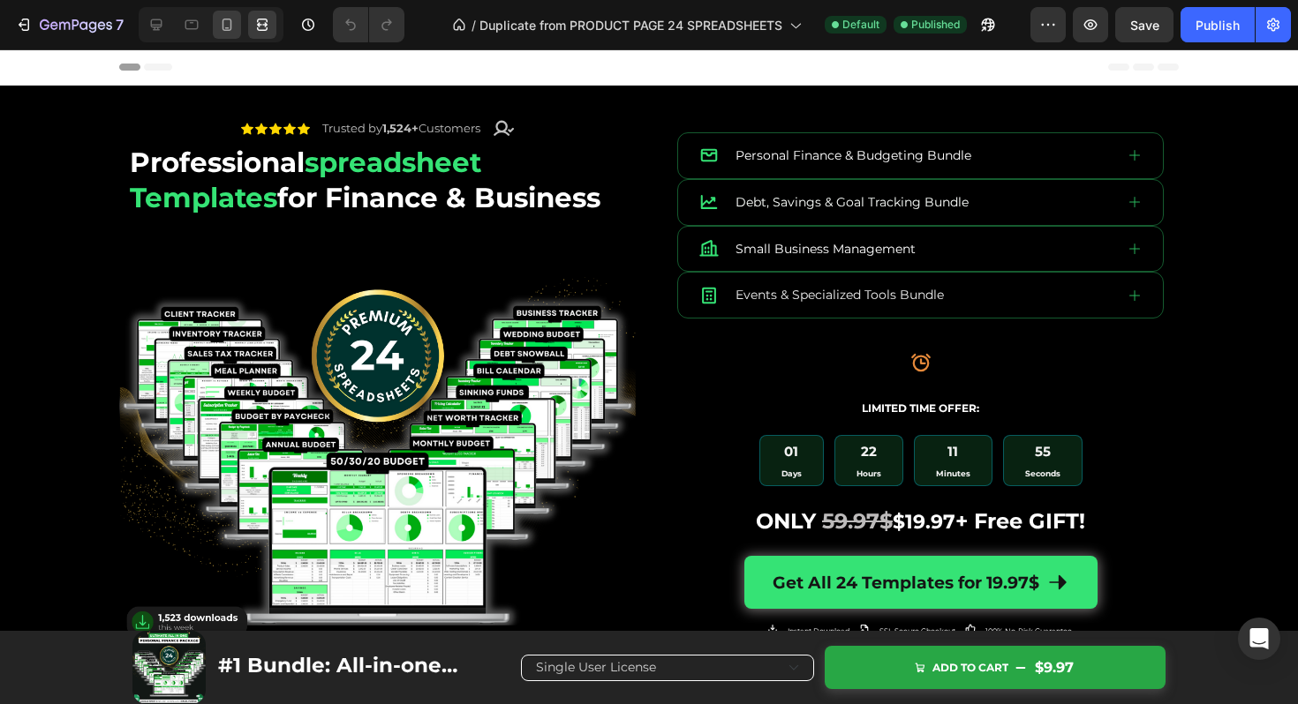
click at [223, 20] on icon at bounding box center [227, 25] width 18 height 18
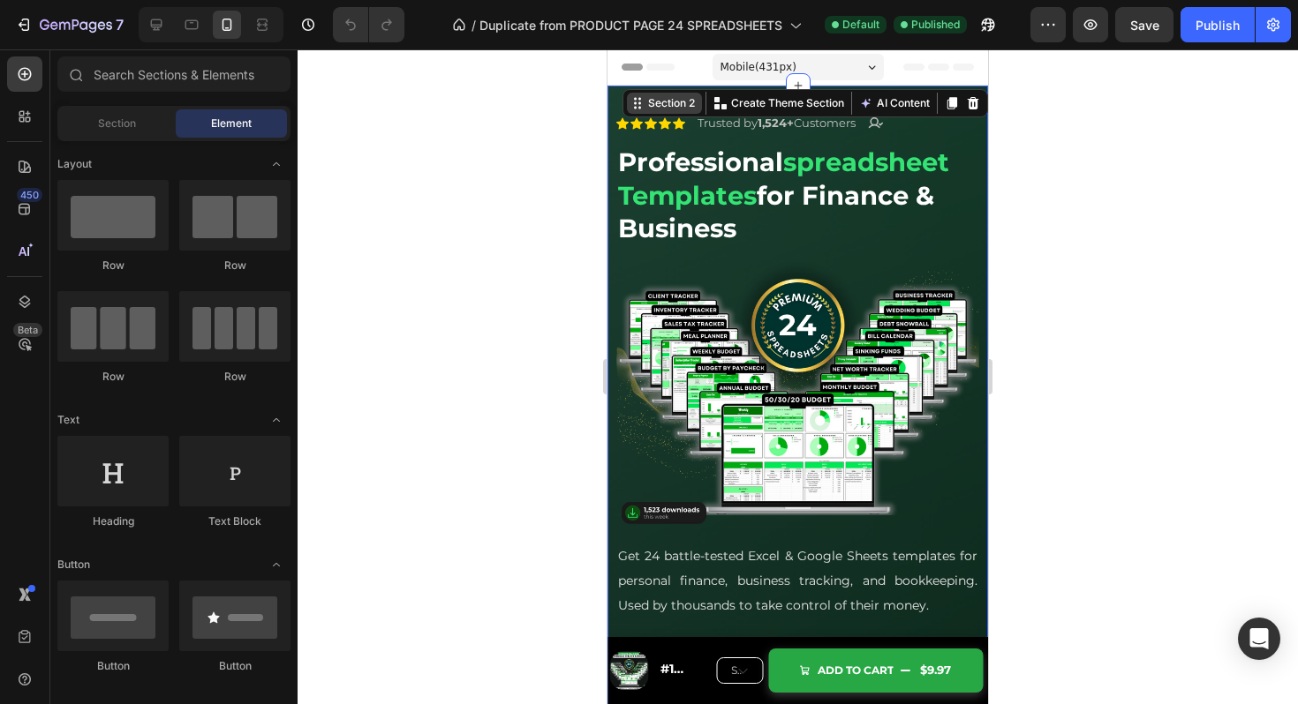
click at [944, 93] on div "Section 2 Create Theme Section AI Content Write with GemAI What would you like …" at bounding box center [804, 103] width 365 height 28
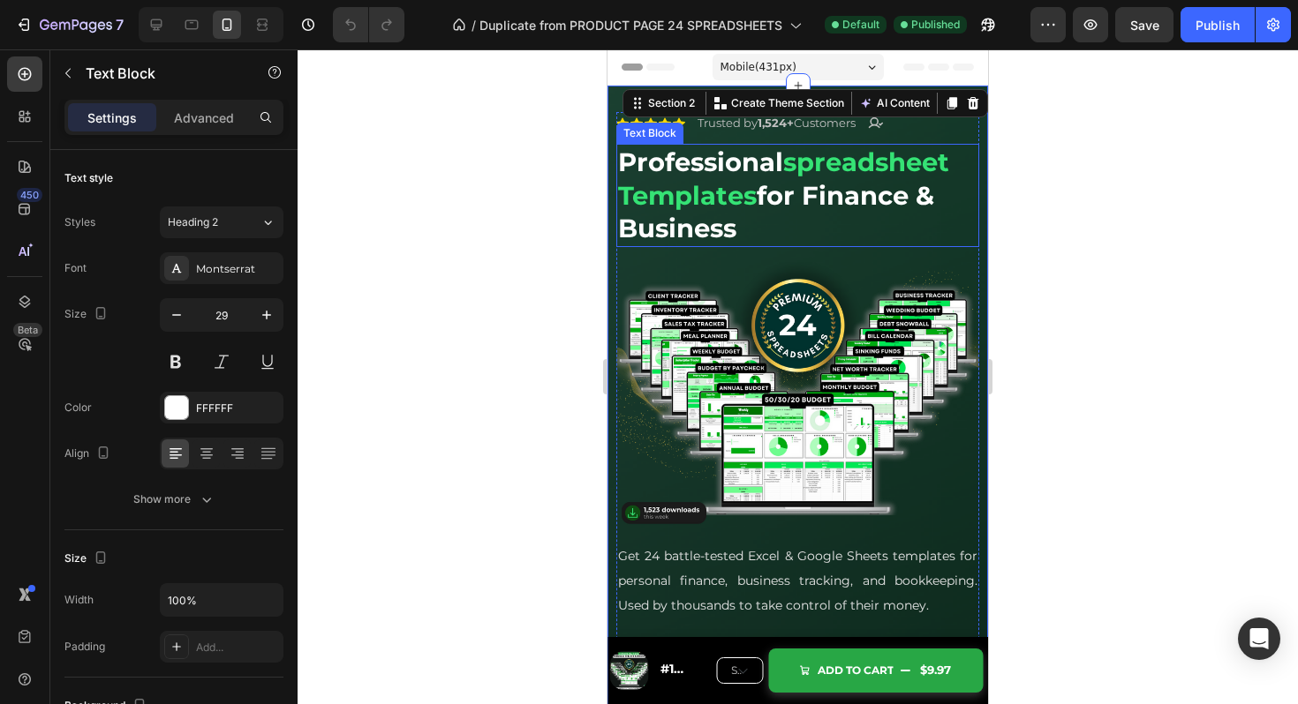
click at [977, 147] on div "professional spreadsheet templates for finance & business" at bounding box center [797, 195] width 363 height 103
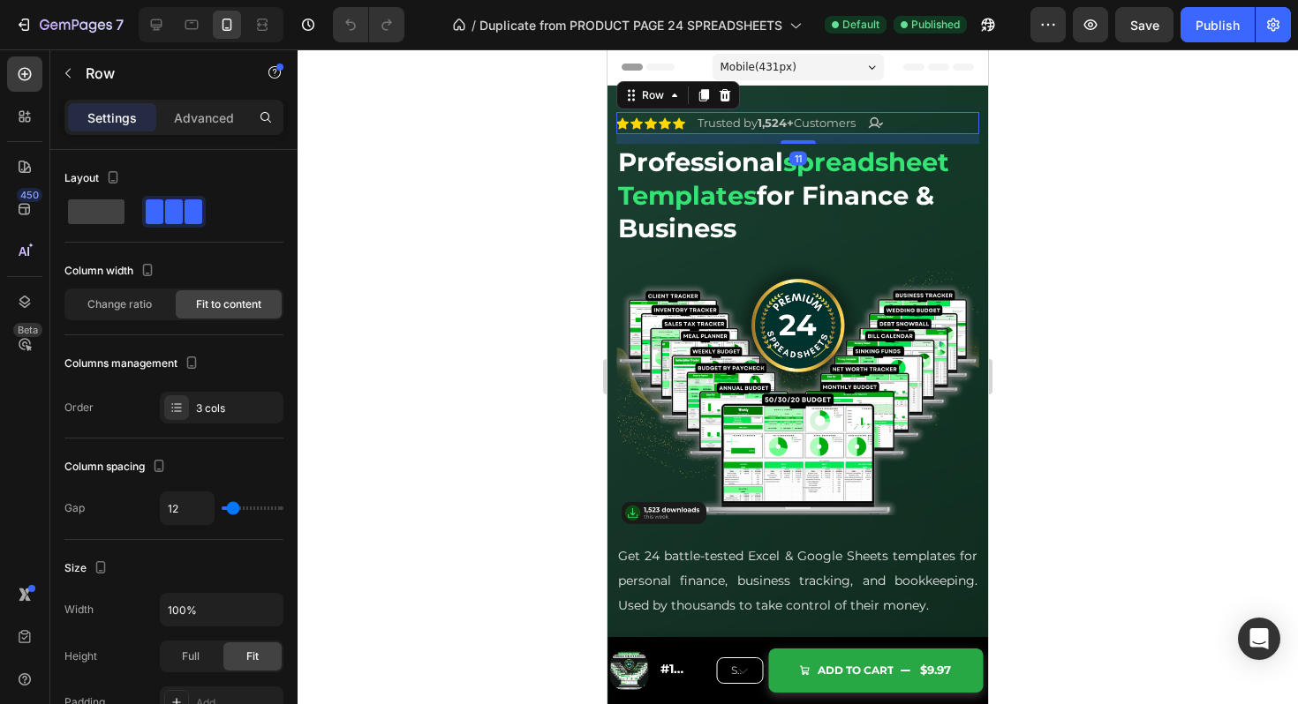
click at [976, 124] on div "Icon Icon Icon Icon Icon Icon List Trusted by 1,524+ Customers Text Block Icon …" at bounding box center [797, 123] width 363 height 22
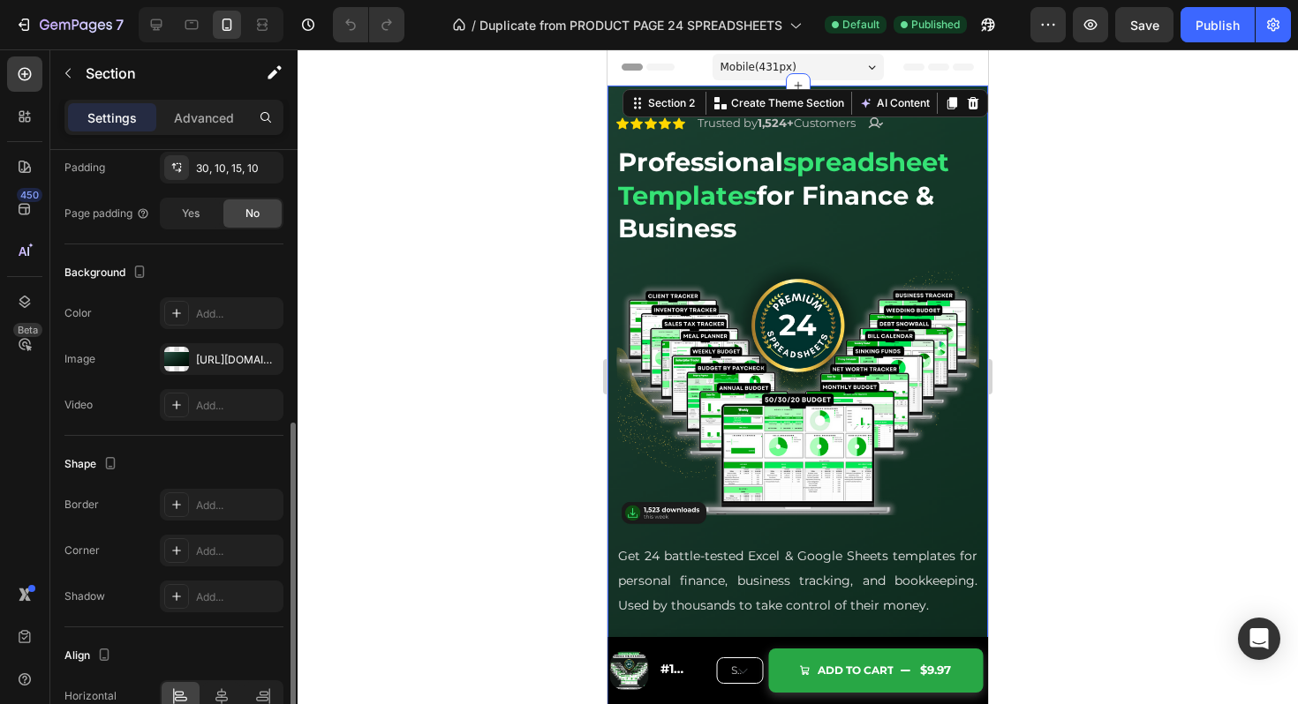
scroll to position [424, 0]
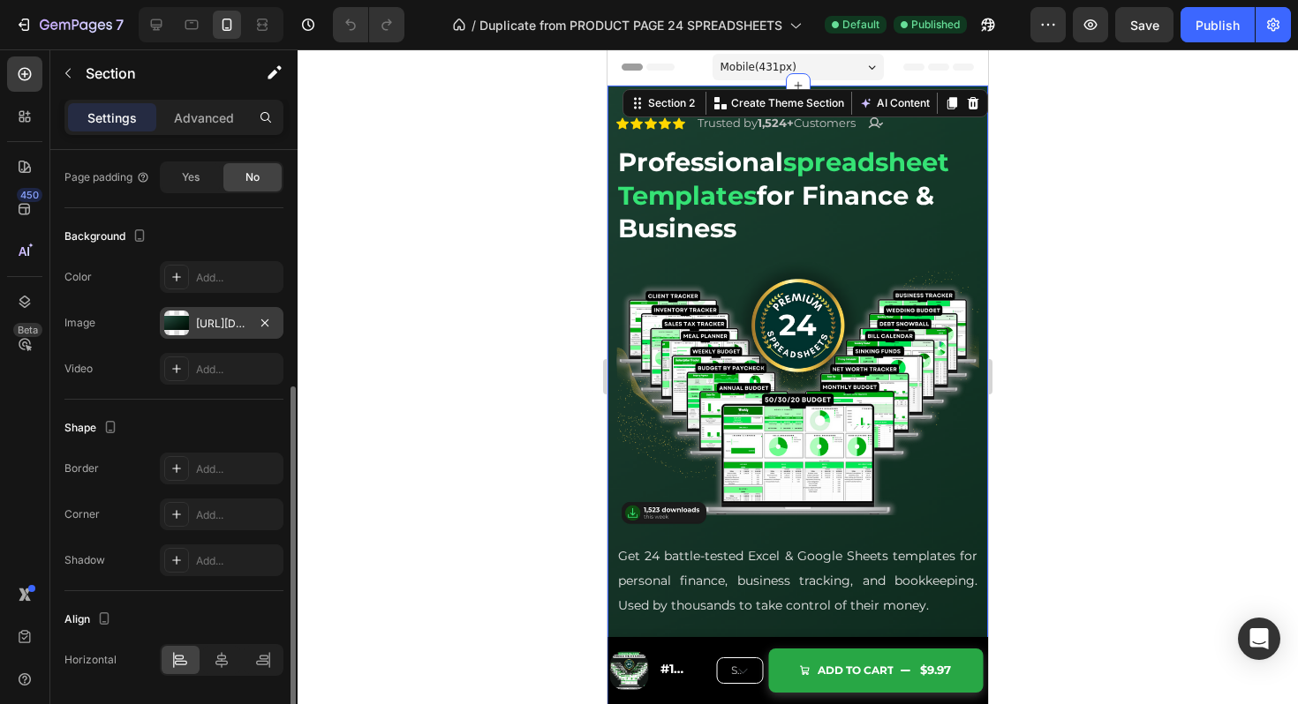
click at [182, 328] on div at bounding box center [176, 323] width 25 height 25
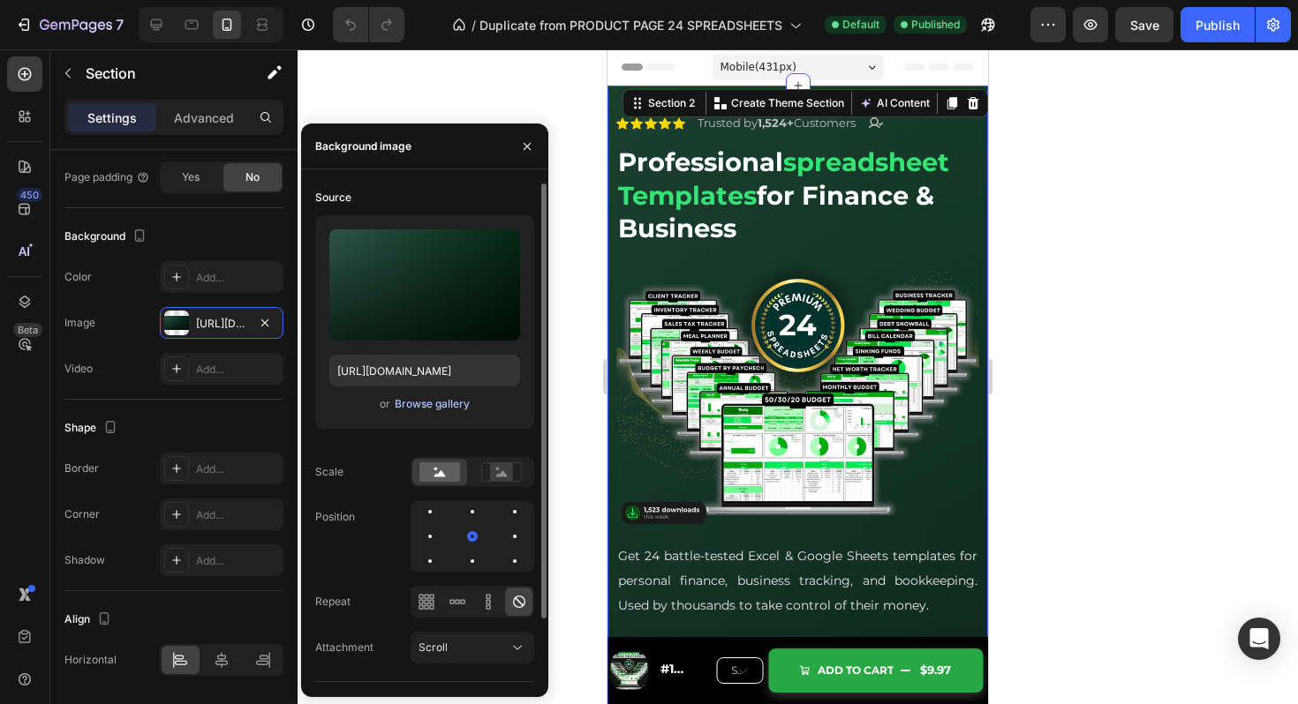
click at [418, 405] on div "Browse gallery" at bounding box center [432, 404] width 75 height 16
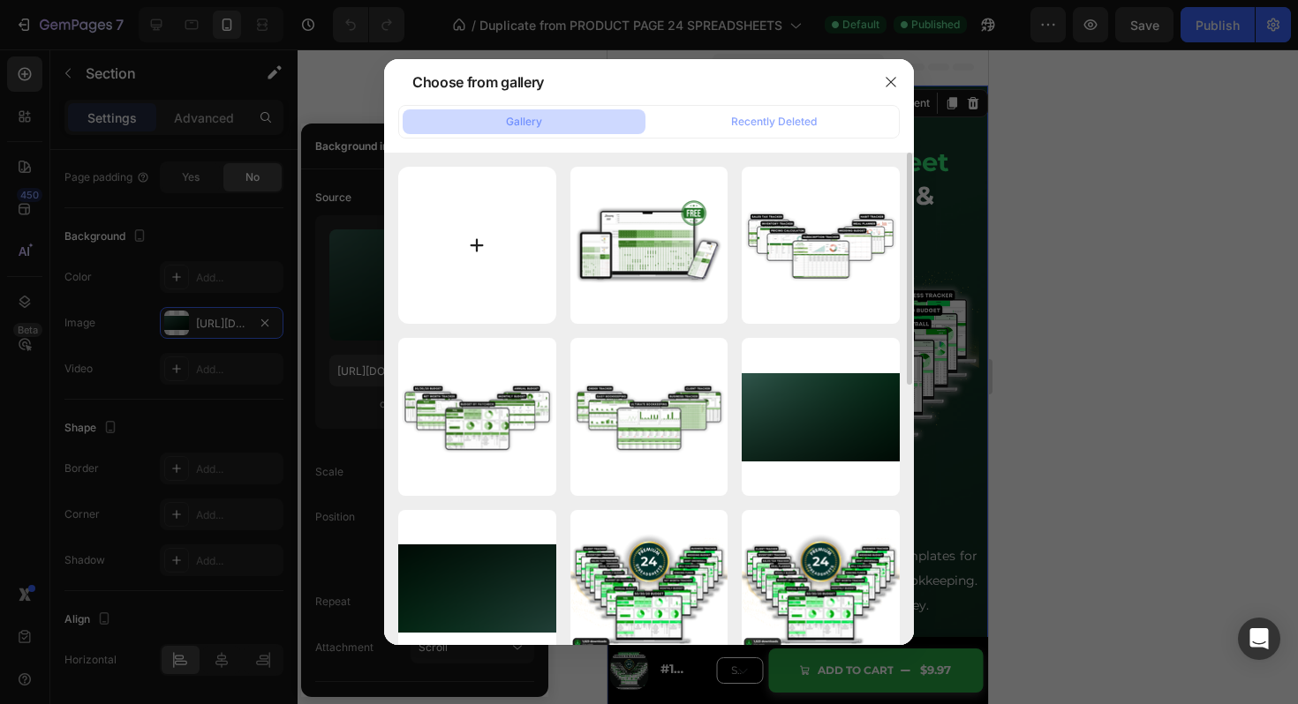
click at [493, 237] on input "file" at bounding box center [477, 246] width 158 height 158
type input "C:\fakepath\Black and Grey Bordered Travel Influencer YouTube Thumbnail Set (8)…"
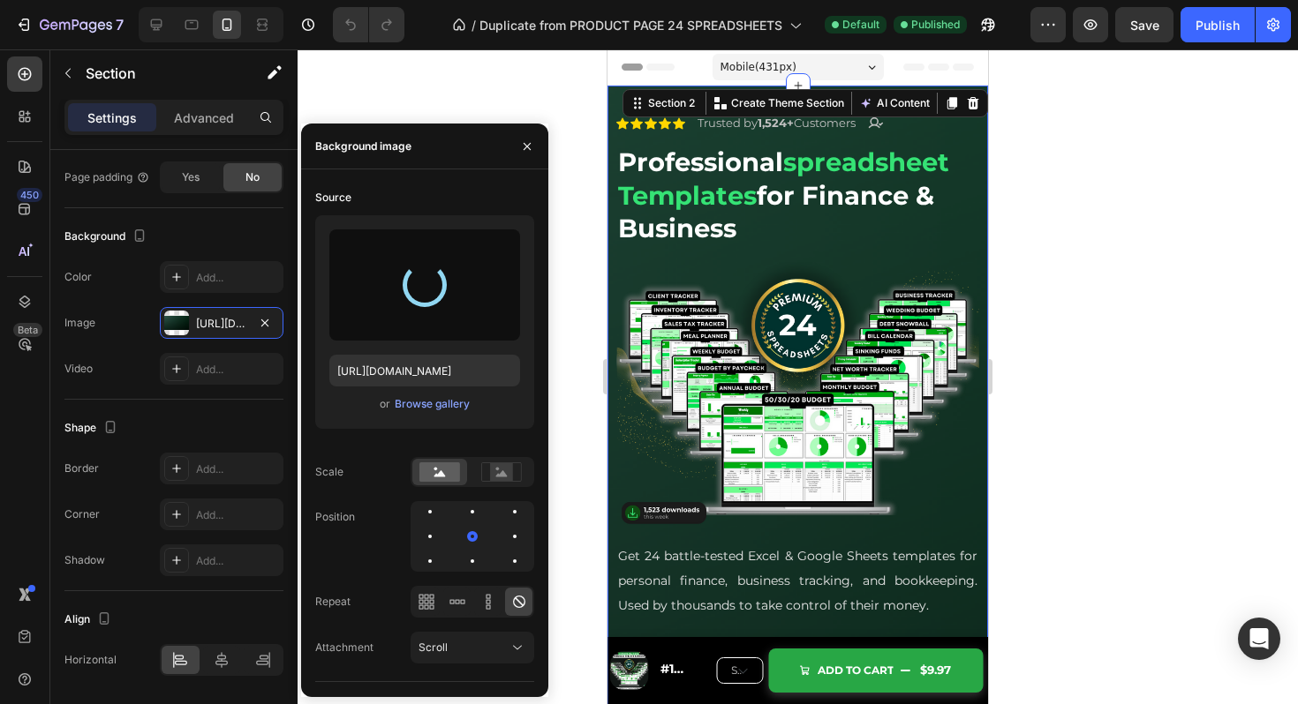
type input "https://cdn.shopify.com/s/files/1/0912/7578/8611/files/gempages_569349217412187…"
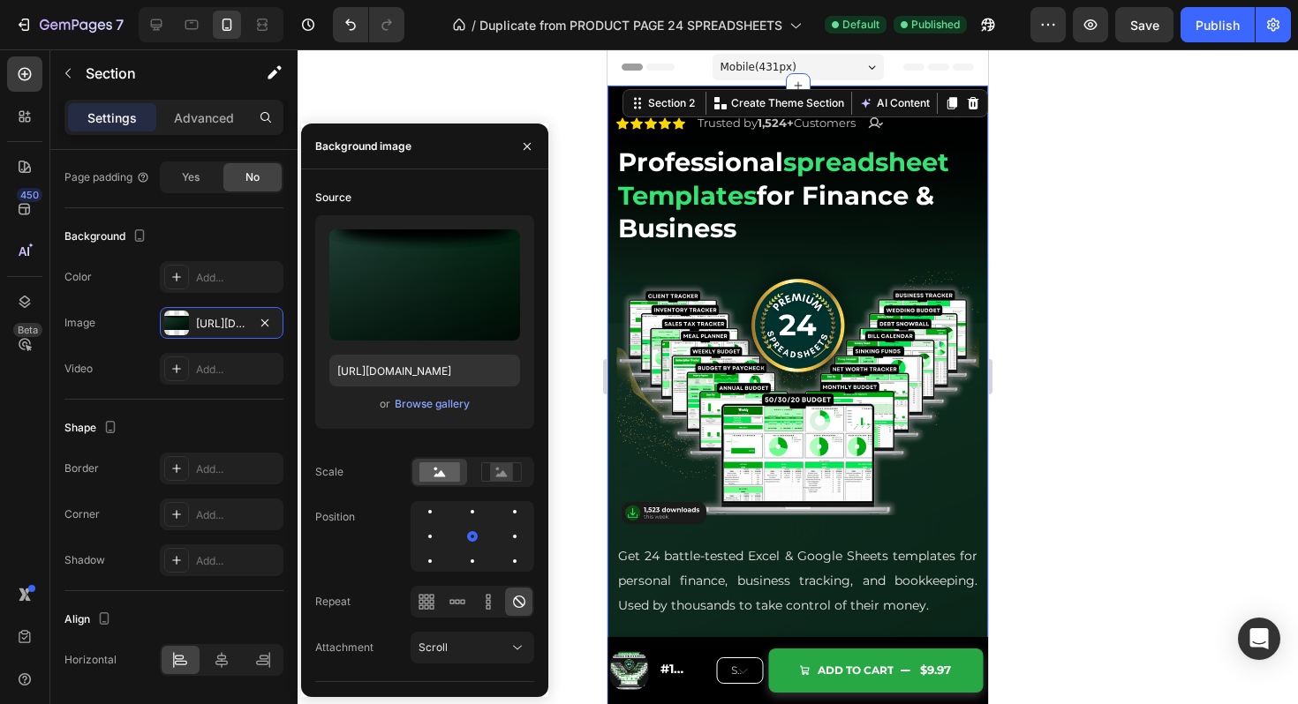
click at [1080, 335] on div at bounding box center [797, 376] width 1000 height 655
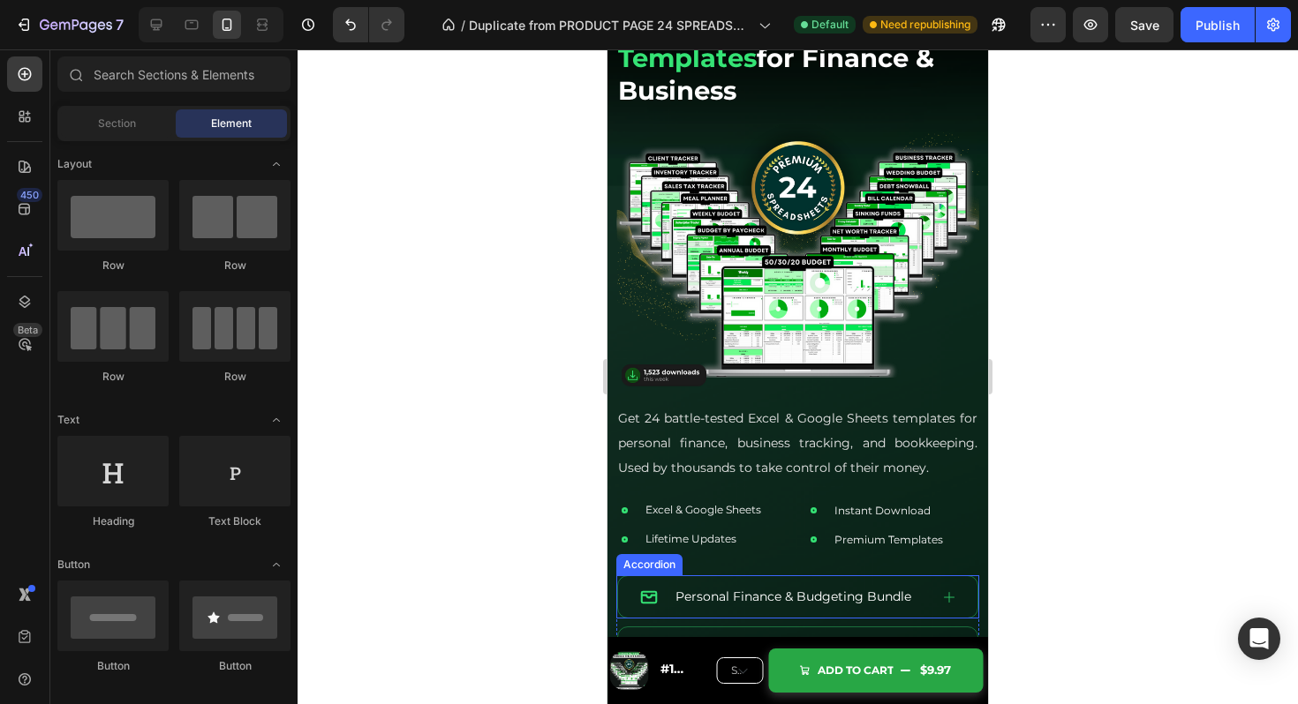
scroll to position [0, 0]
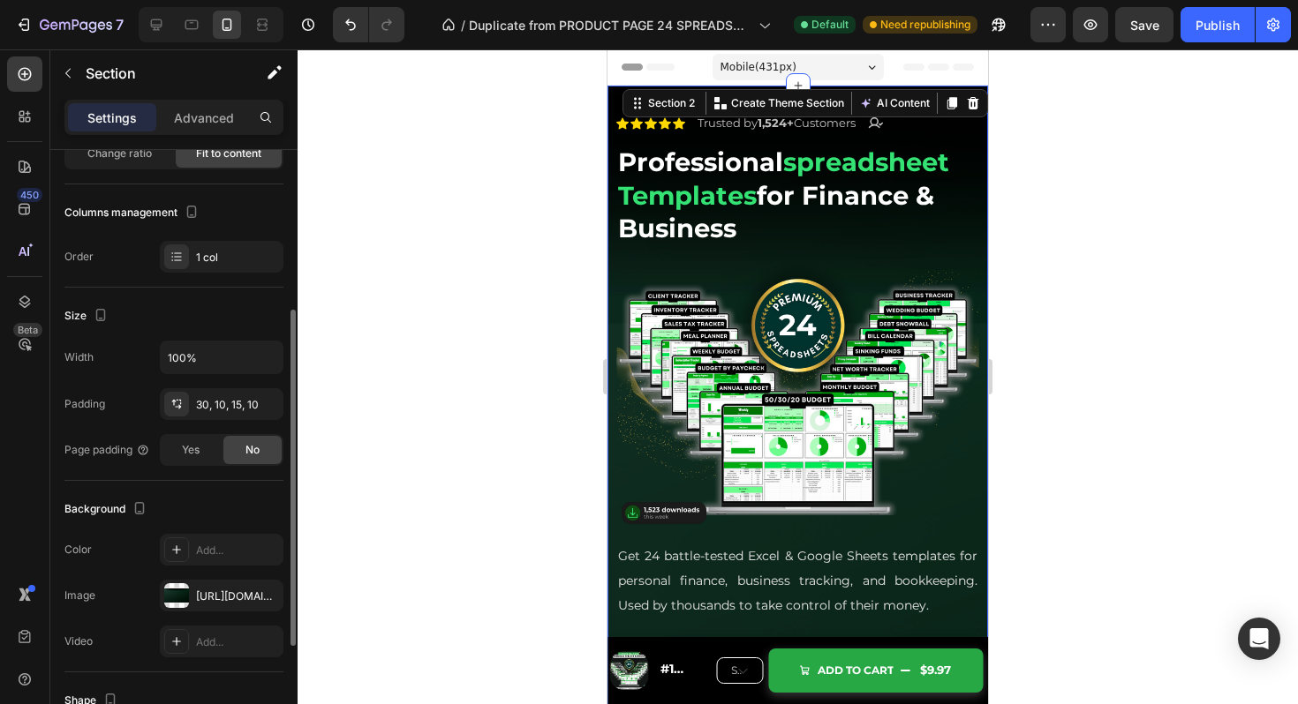
scroll to position [480, 0]
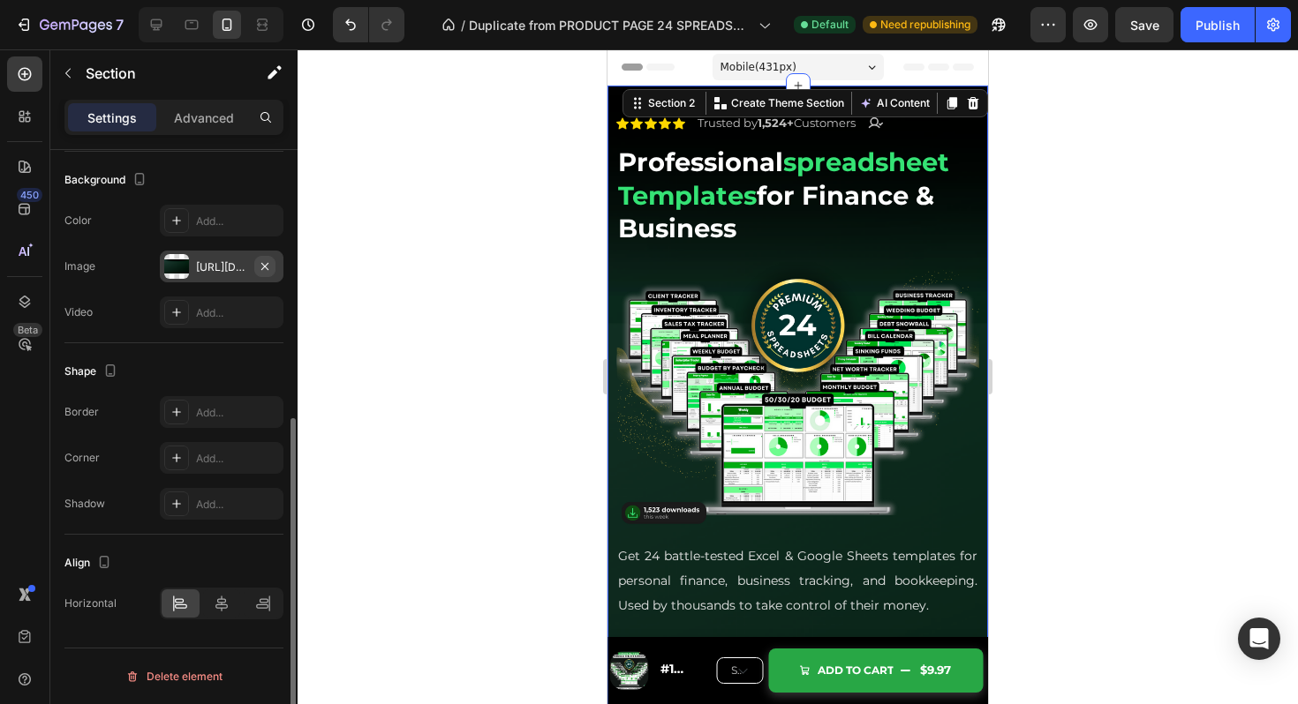
click at [266, 265] on icon "button" at bounding box center [264, 265] width 7 height 7
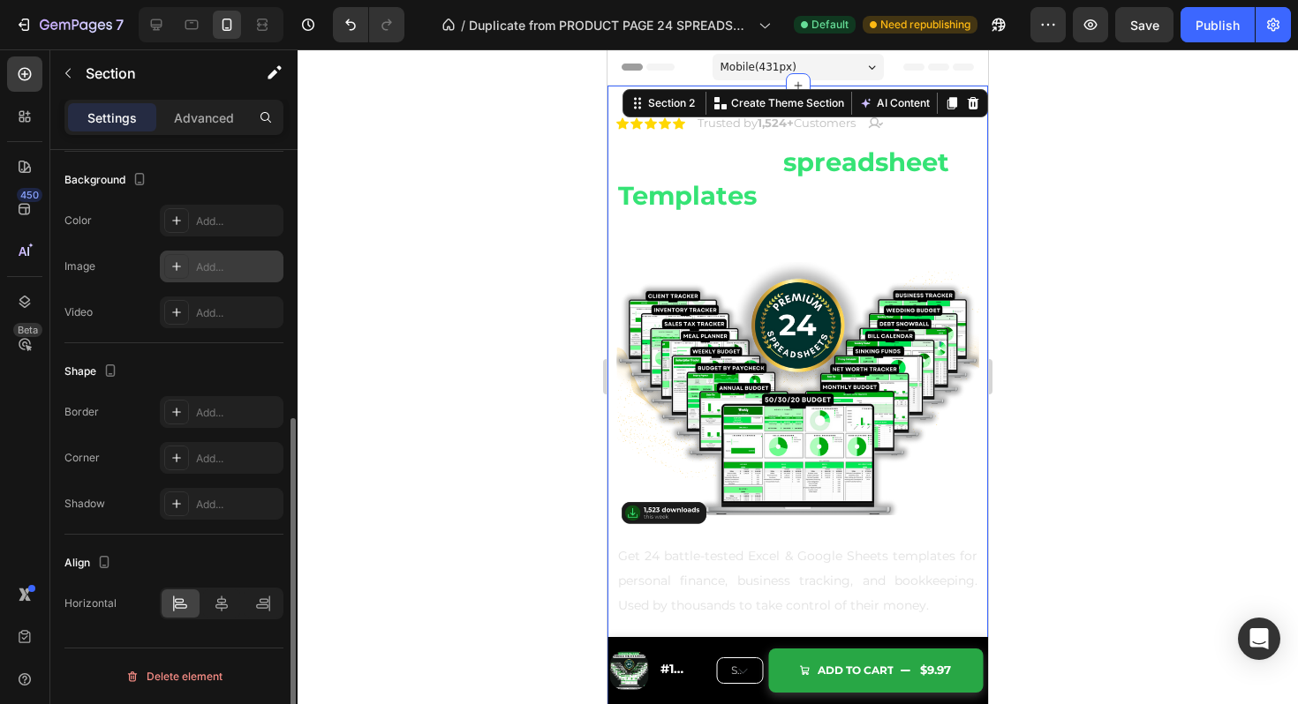
click at [253, 266] on div "Add..." at bounding box center [237, 268] width 83 height 16
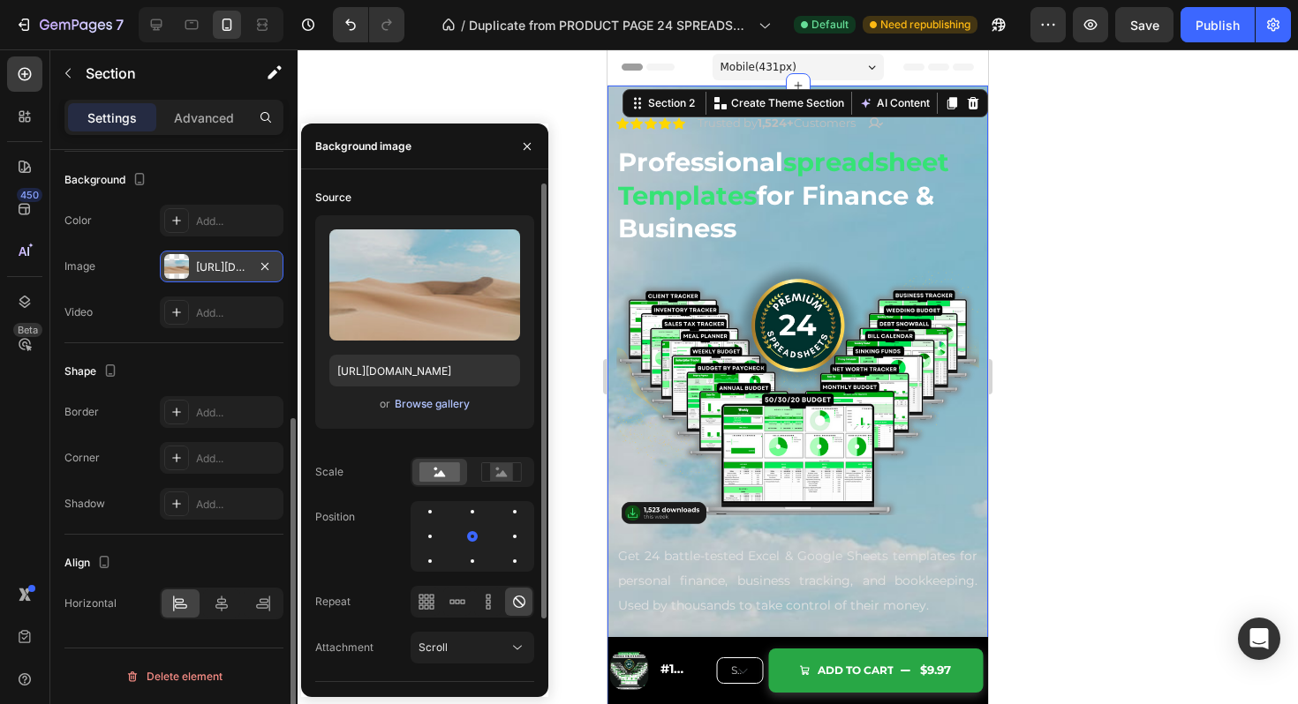
click at [431, 404] on div "Browse gallery" at bounding box center [432, 404] width 75 height 16
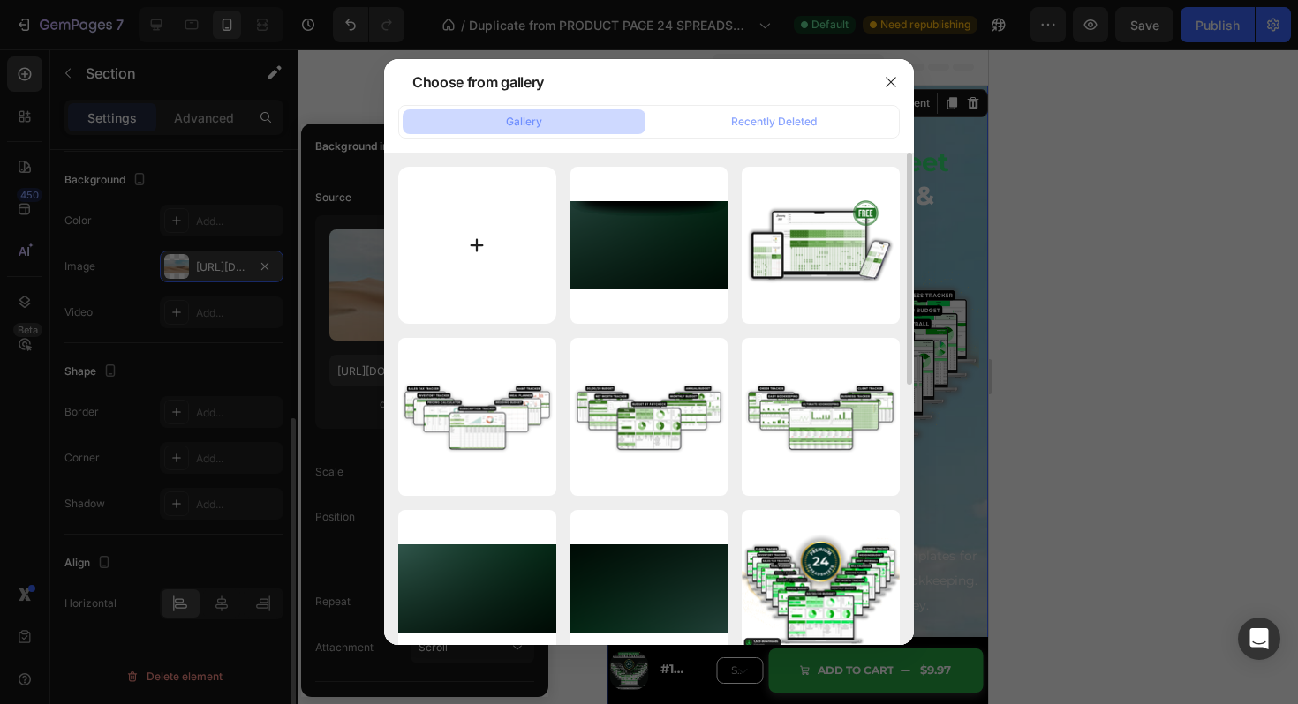
click at [455, 297] on input "file" at bounding box center [477, 246] width 158 height 158
type input "C:\fakepath\Black and Grey Bordered Travel Influencer YouTube Thumbnail Set (9)…"
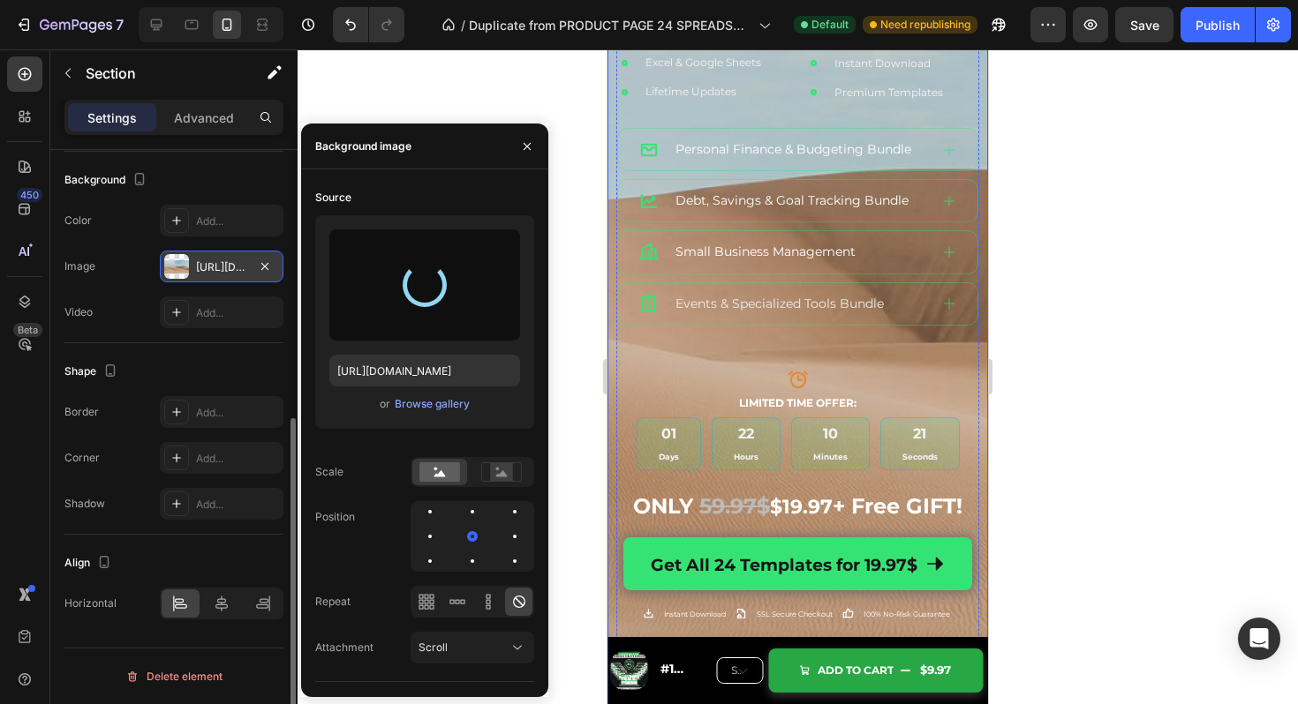
scroll to position [336, 0]
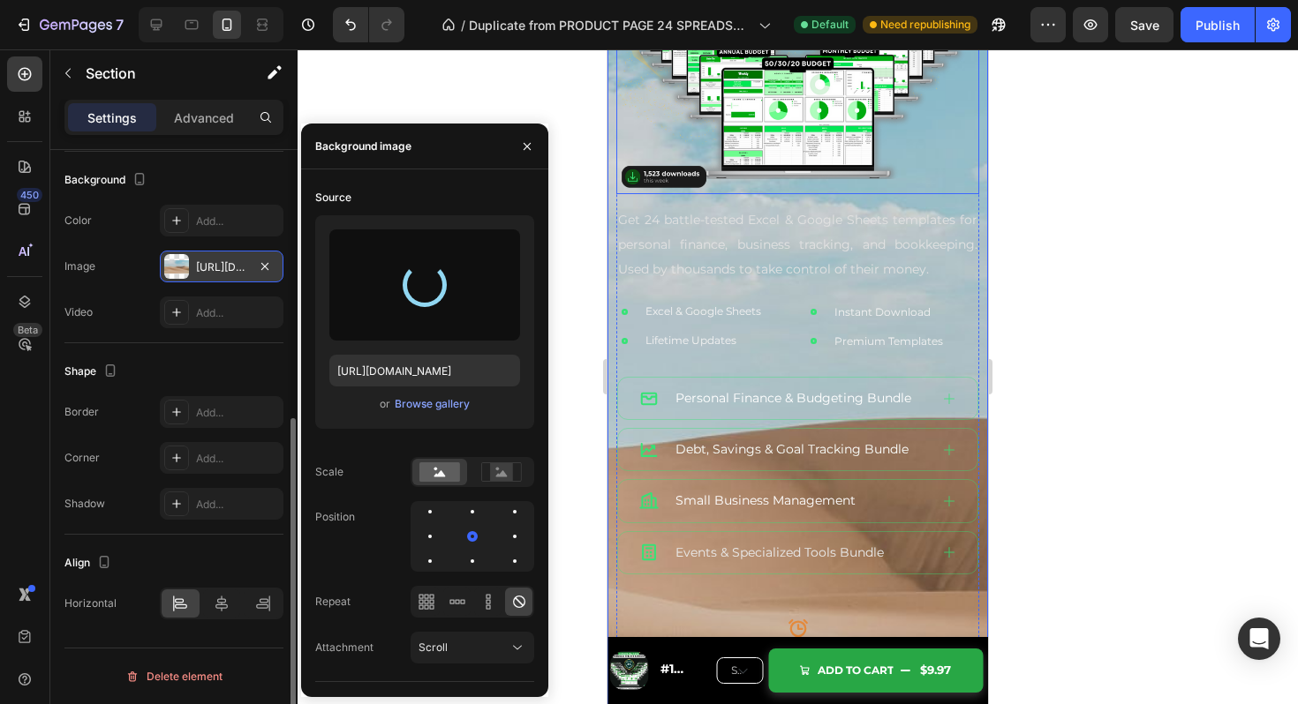
type input "https://cdn.shopify.com/s/files/1/0912/7578/8611/files/gempages_569349217412187…"
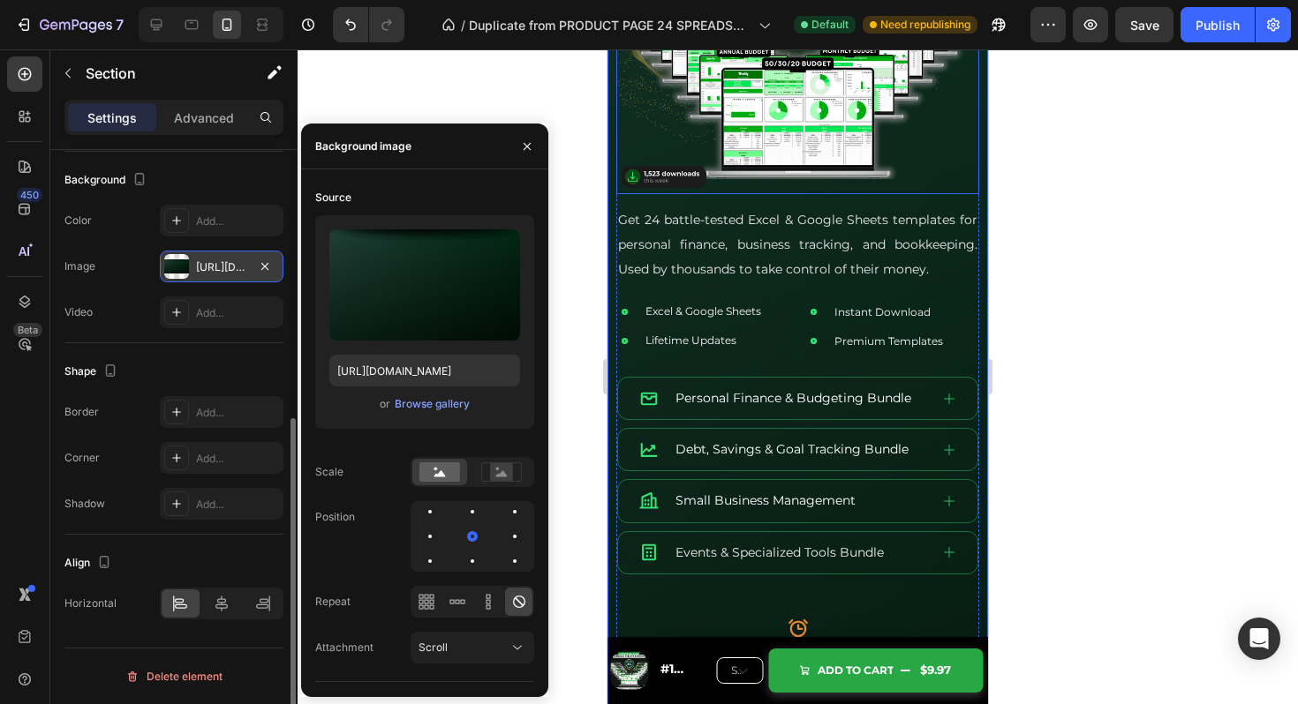
scroll to position [0, 0]
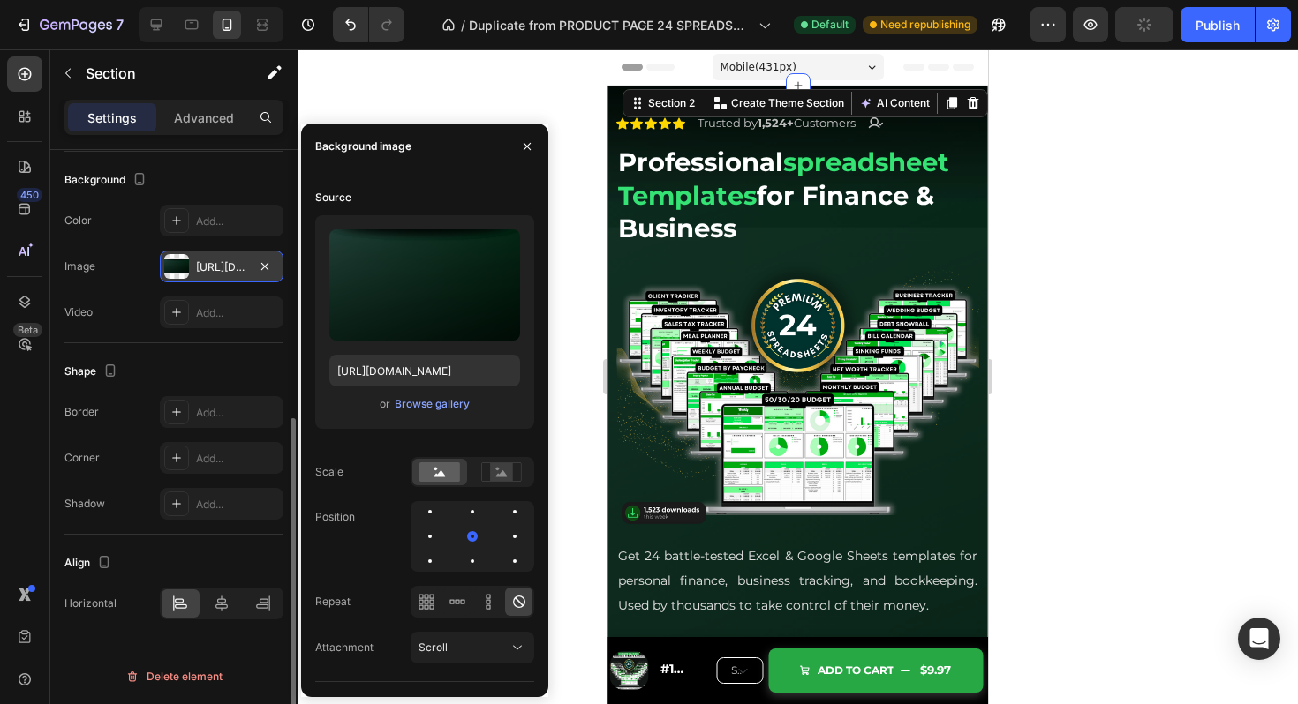
click at [1105, 331] on div at bounding box center [797, 376] width 1000 height 655
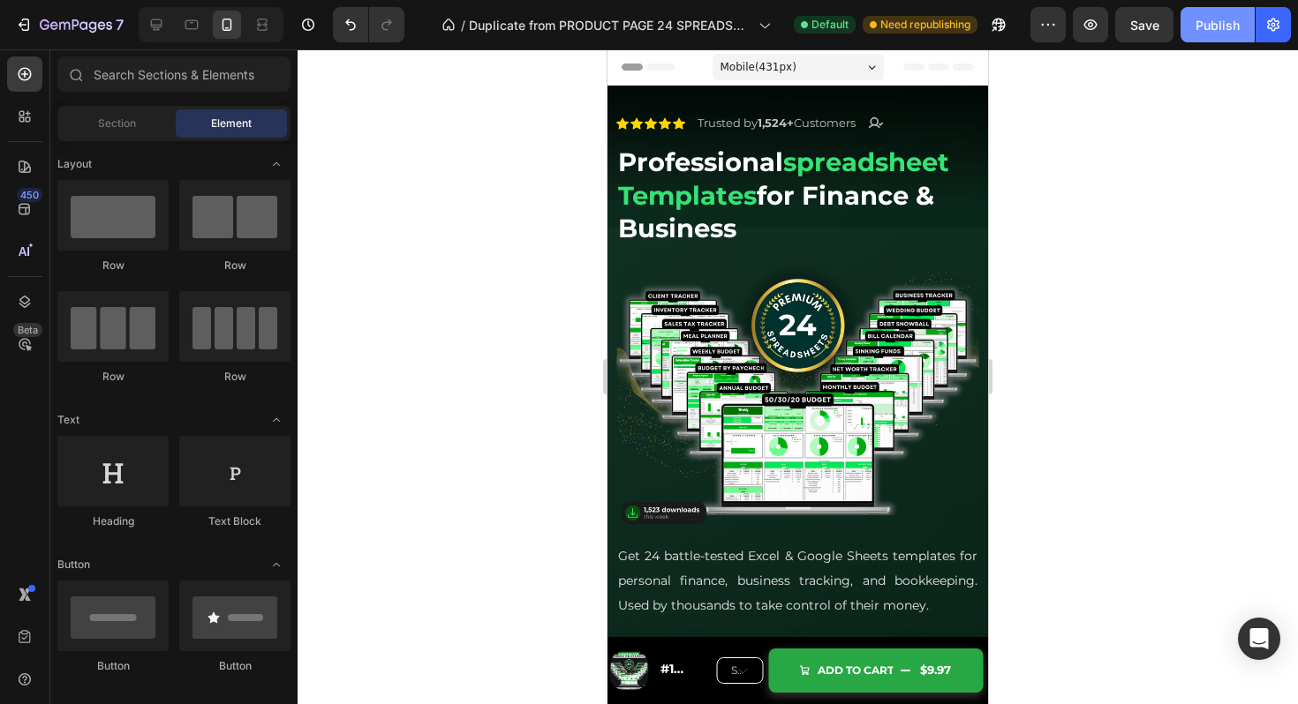
click at [1217, 24] on div "Publish" at bounding box center [1217, 25] width 44 height 19
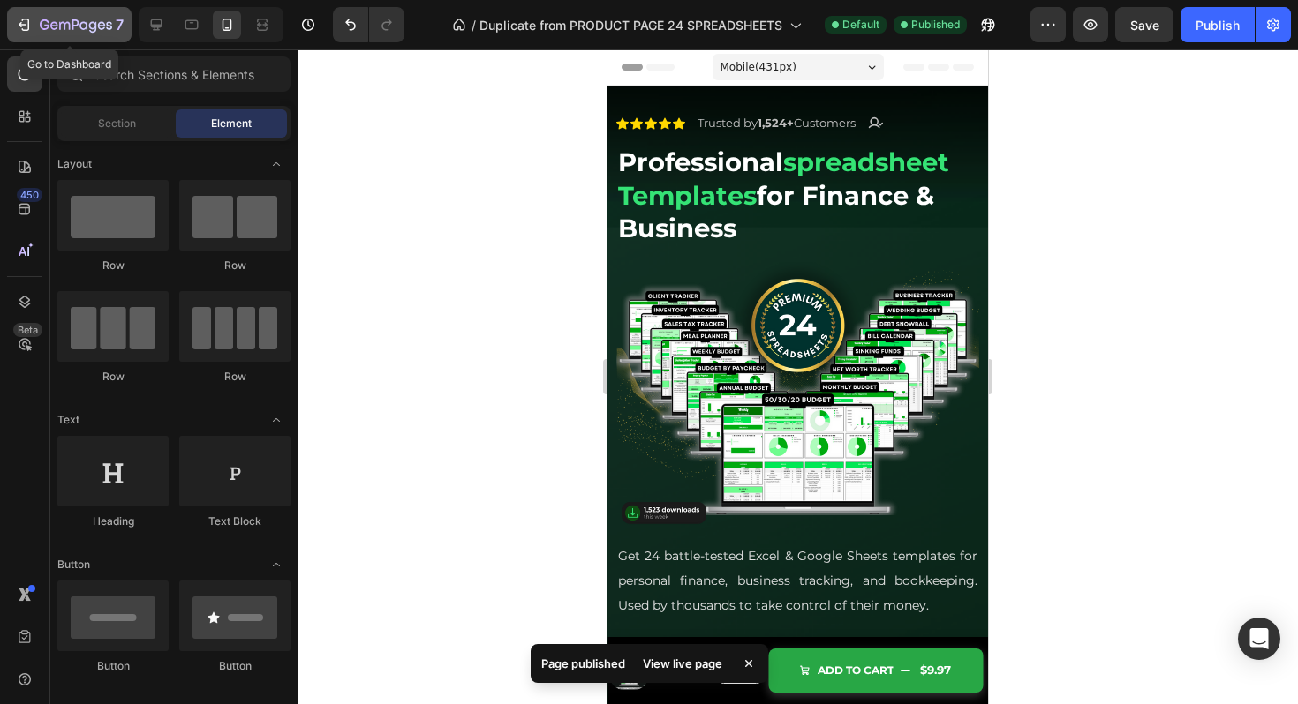
click at [46, 24] on icon "button" at bounding box center [45, 24] width 10 height 11
